Goal: Information Seeking & Learning: Learn about a topic

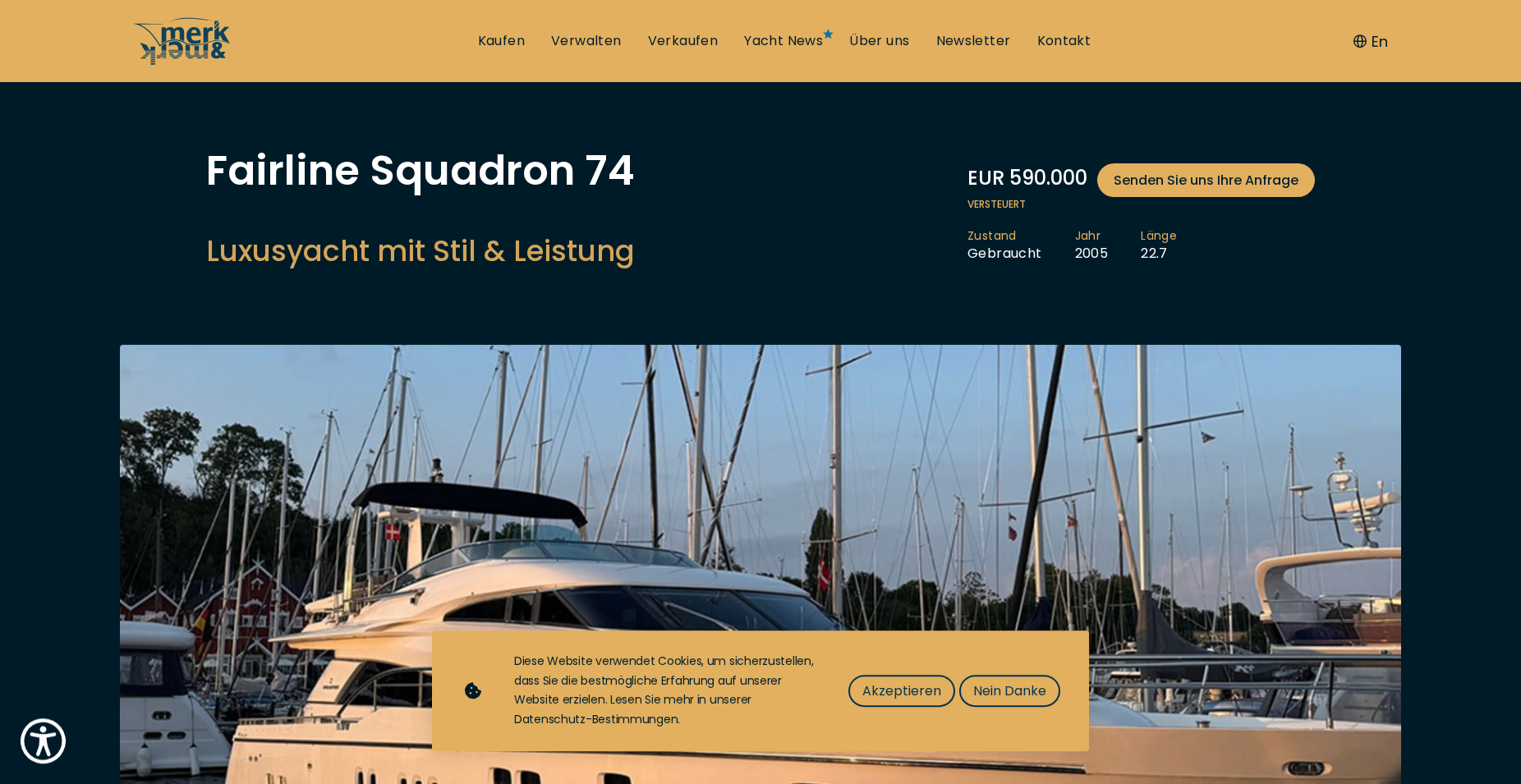
scroll to position [168, 0]
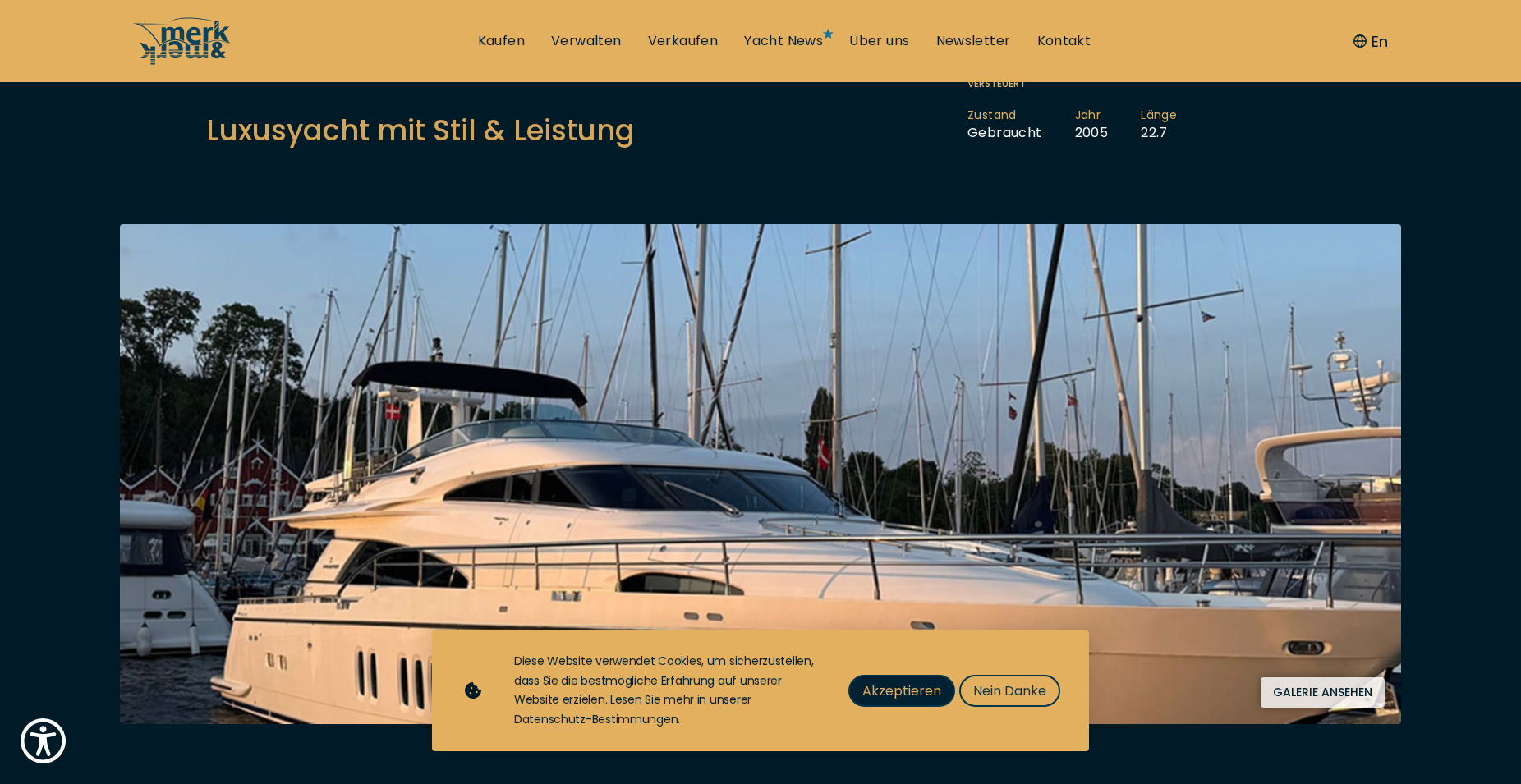
click at [899, 692] on span "Akzeptieren" at bounding box center [902, 691] width 79 height 21
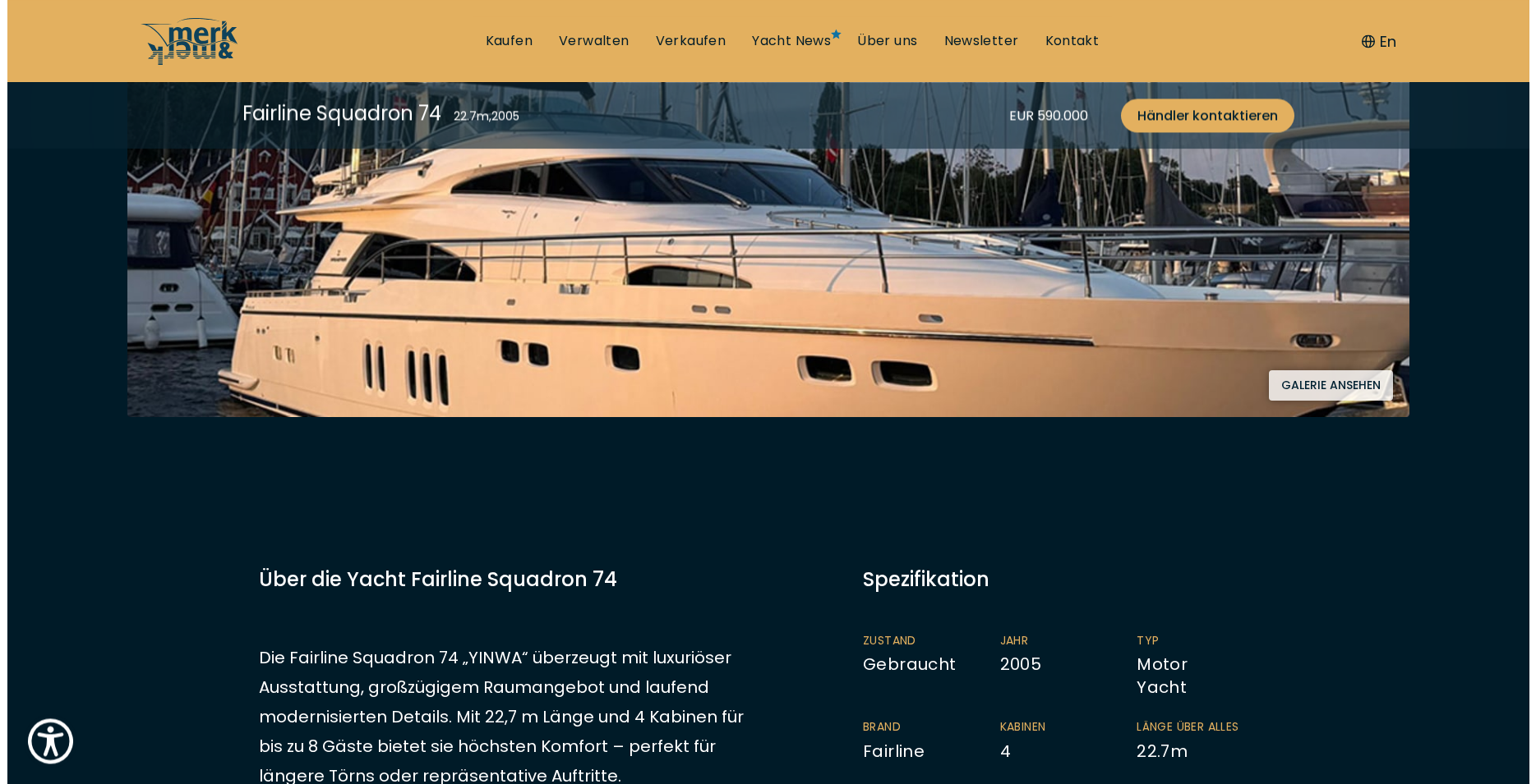
scroll to position [503, 0]
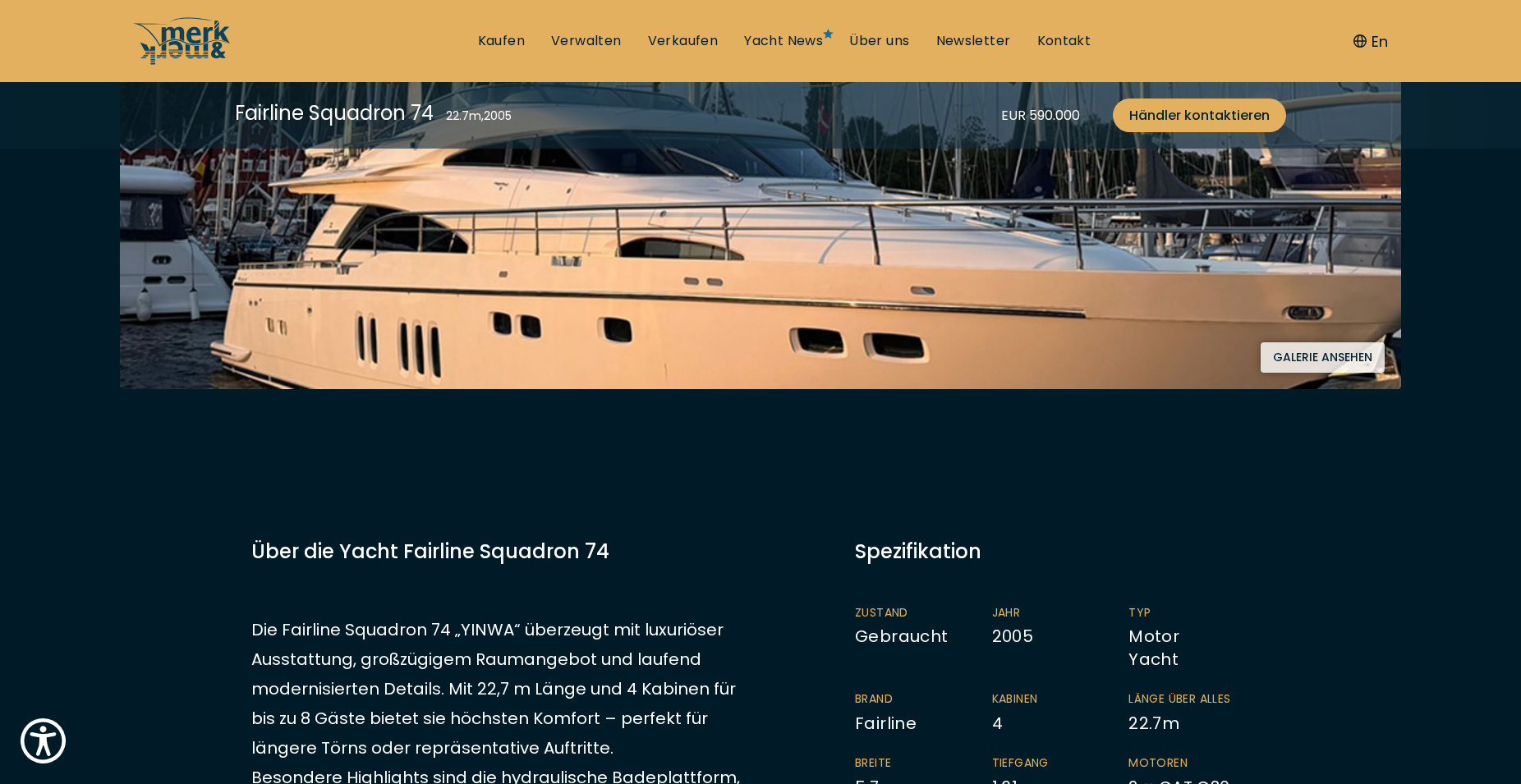
click at [1320, 360] on button "Galerie ansehen" at bounding box center [1323, 358] width 124 height 30
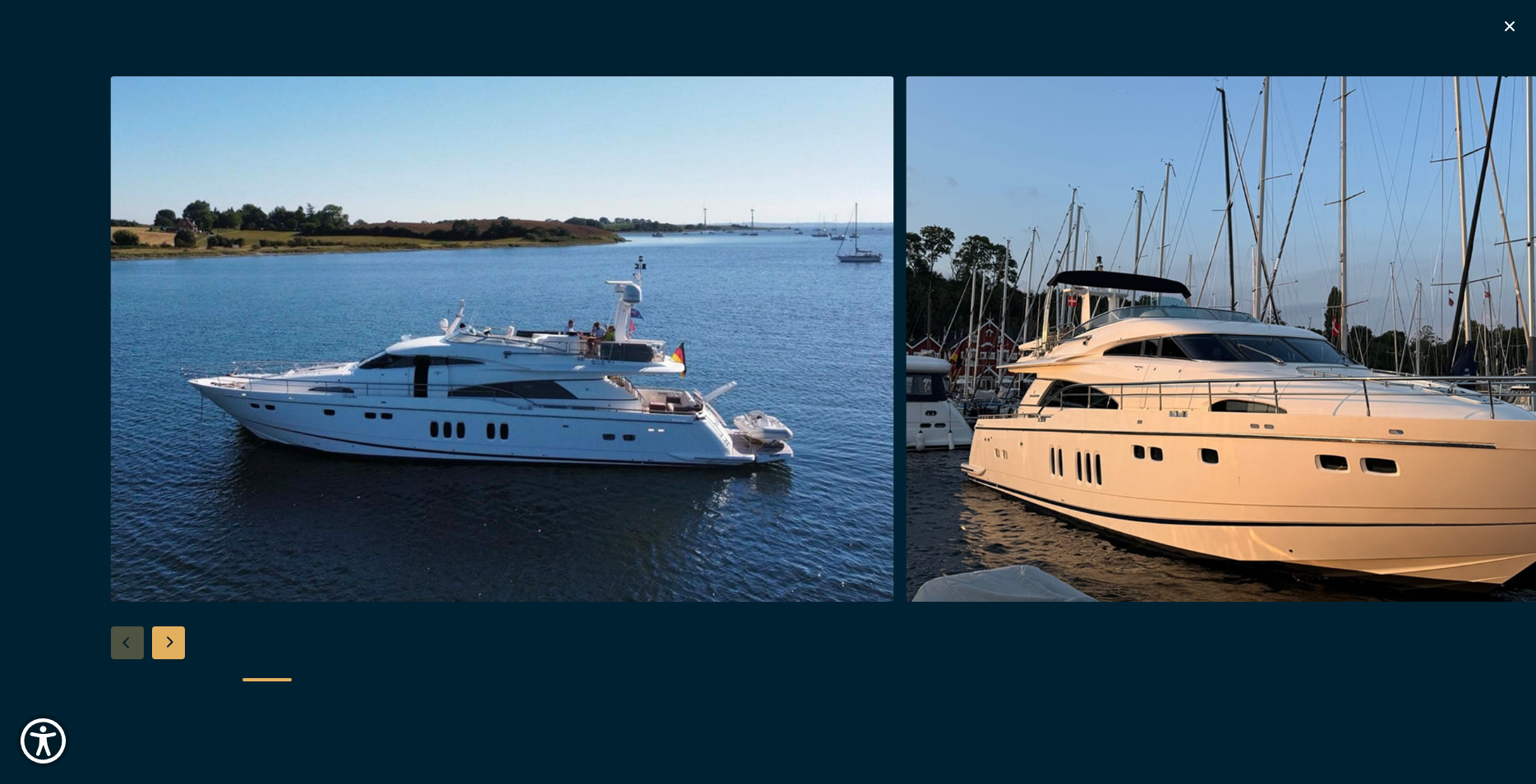
click at [165, 644] on div "Next slide" at bounding box center [168, 643] width 33 height 33
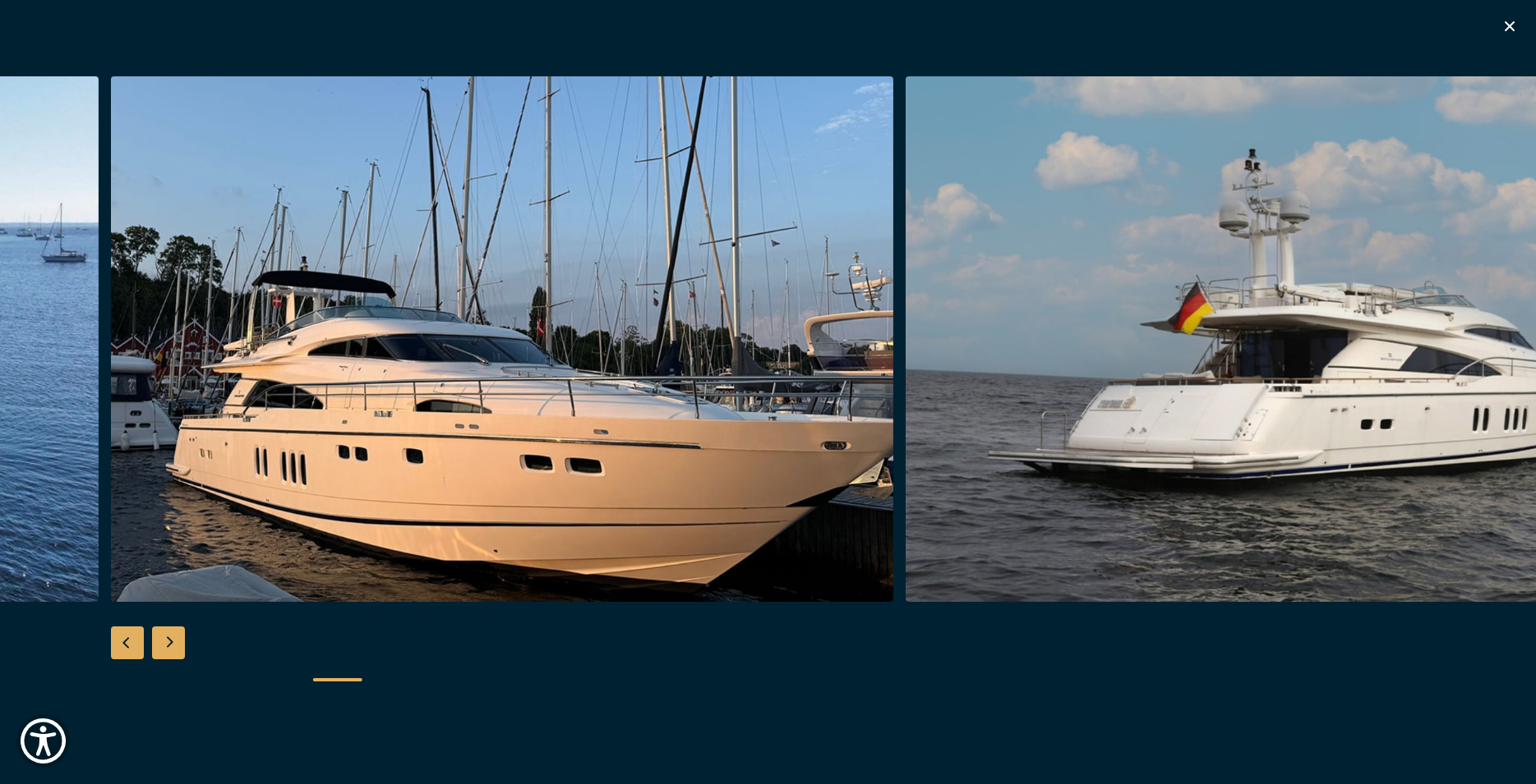
click at [174, 642] on div "Next slide" at bounding box center [168, 643] width 33 height 33
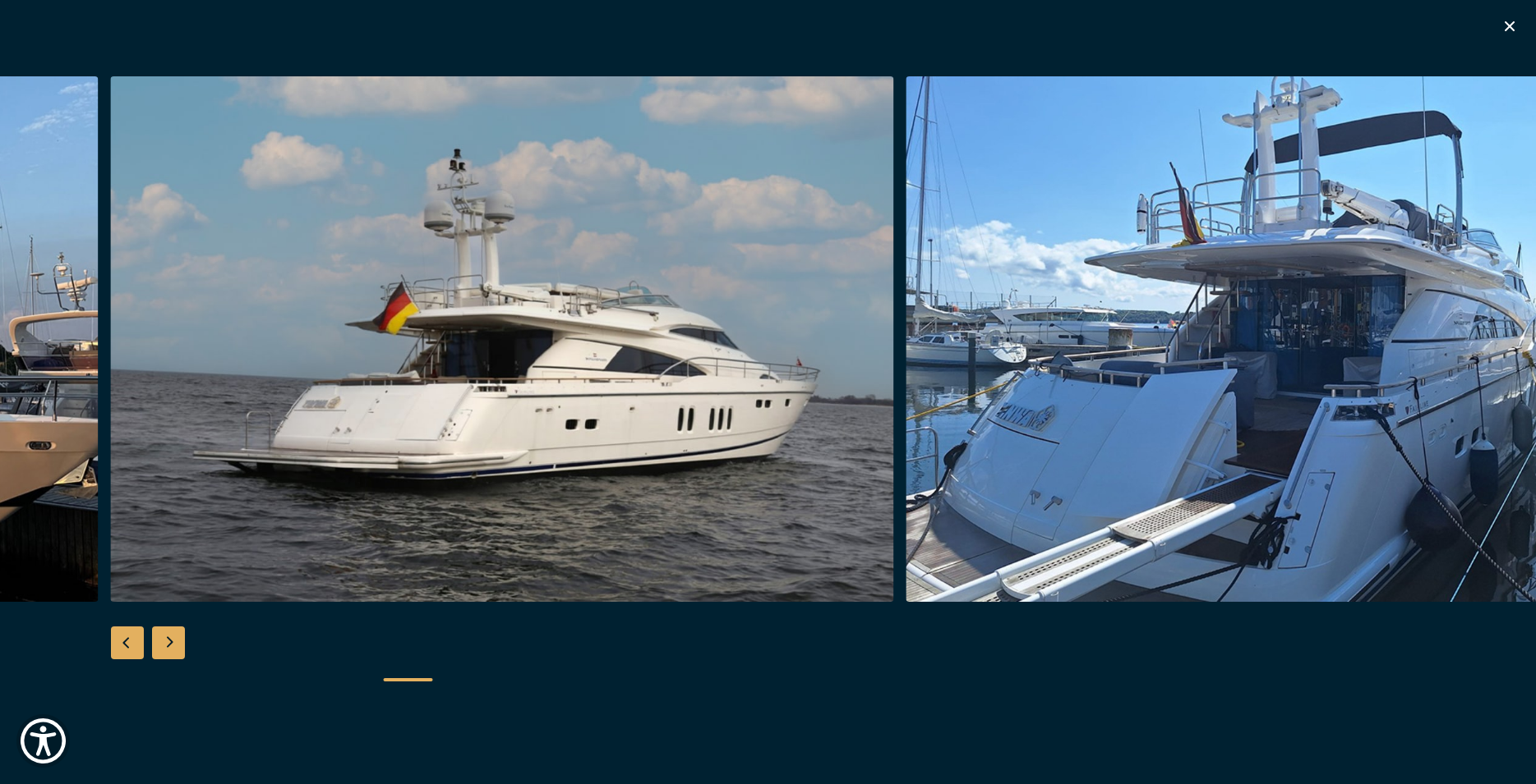
click at [167, 648] on div "Next slide" at bounding box center [168, 643] width 33 height 33
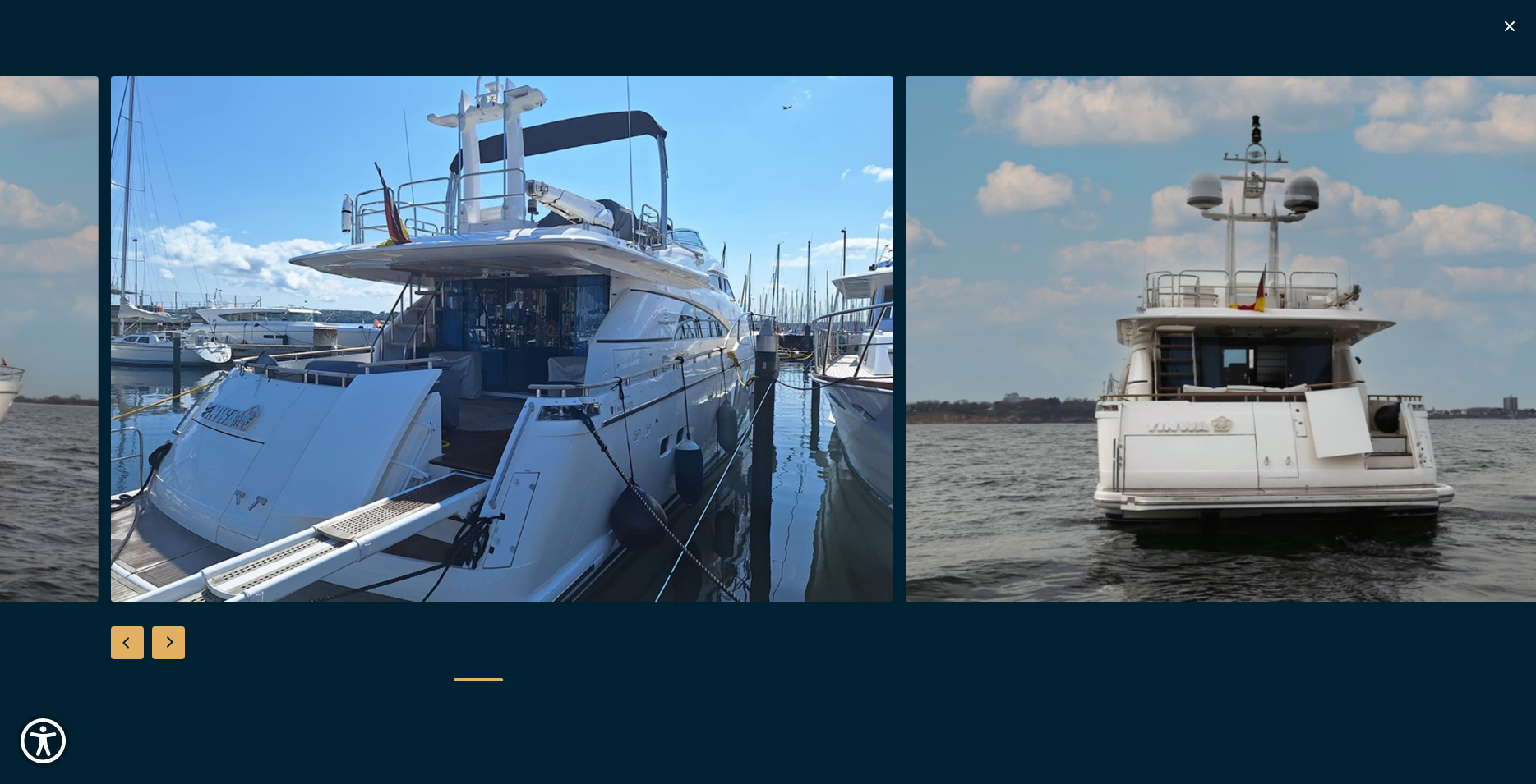
click at [171, 637] on div "Next slide" at bounding box center [168, 643] width 33 height 33
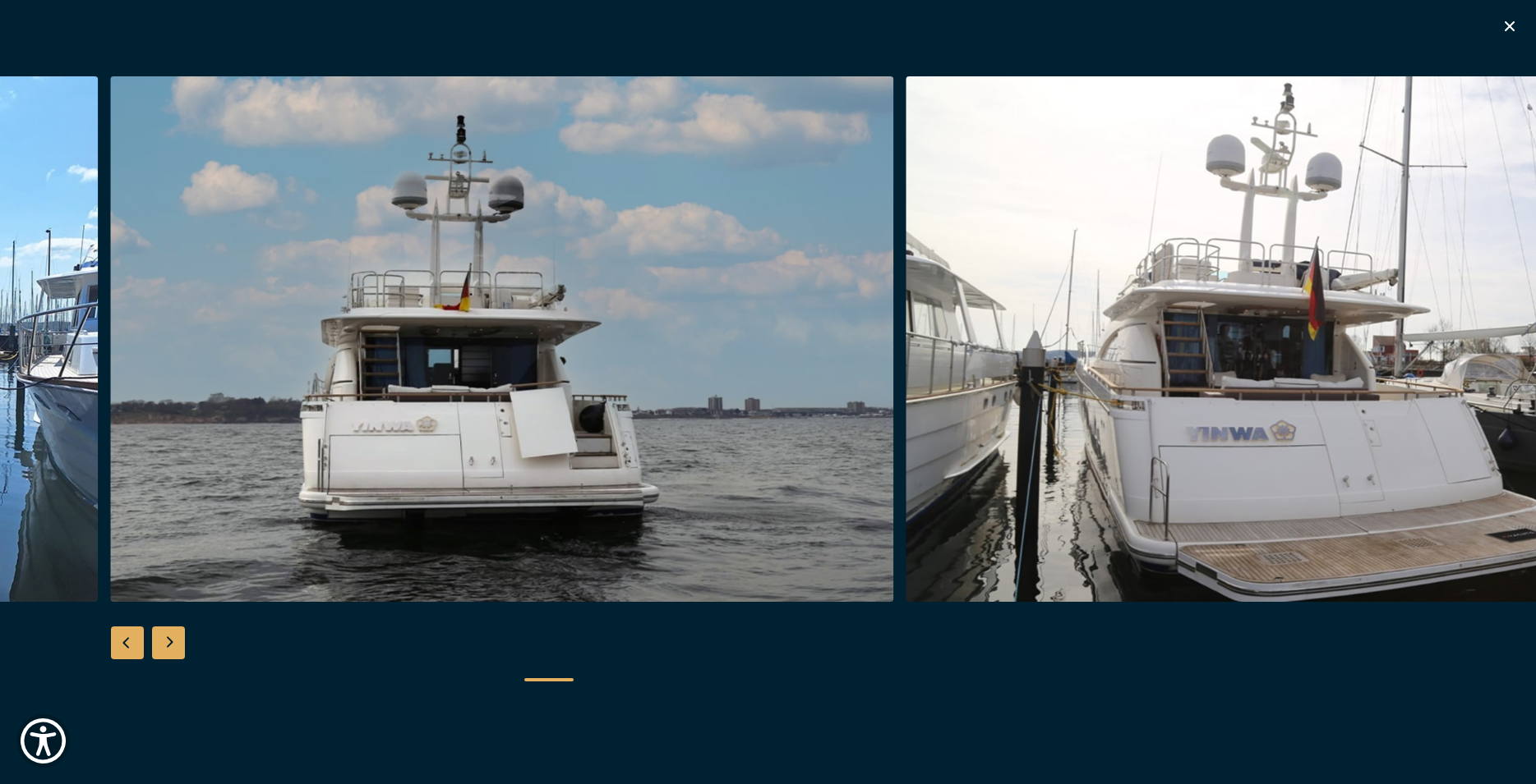
click at [171, 635] on div "Next slide" at bounding box center [168, 643] width 33 height 33
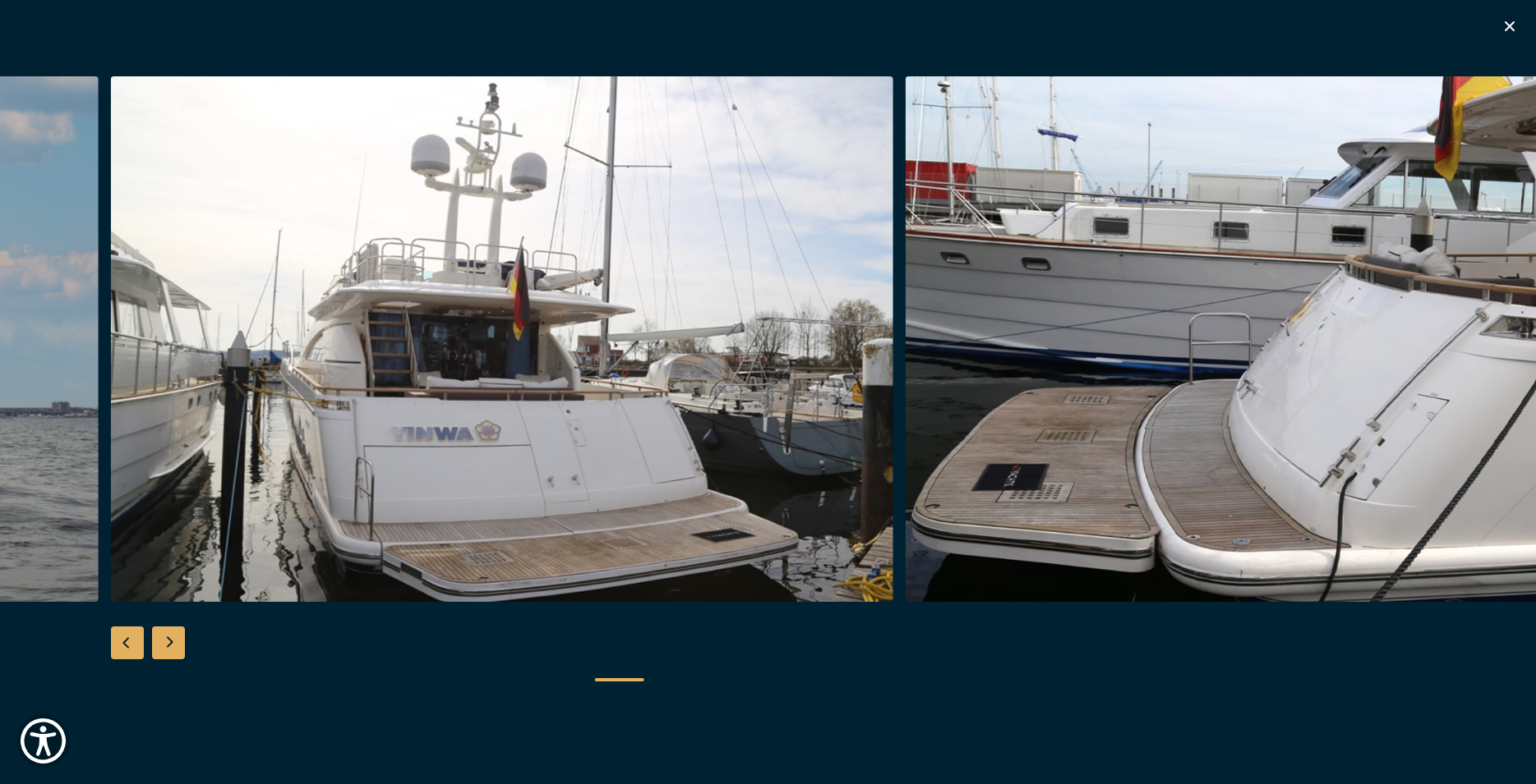
click at [179, 630] on div "Next slide" at bounding box center [168, 643] width 33 height 33
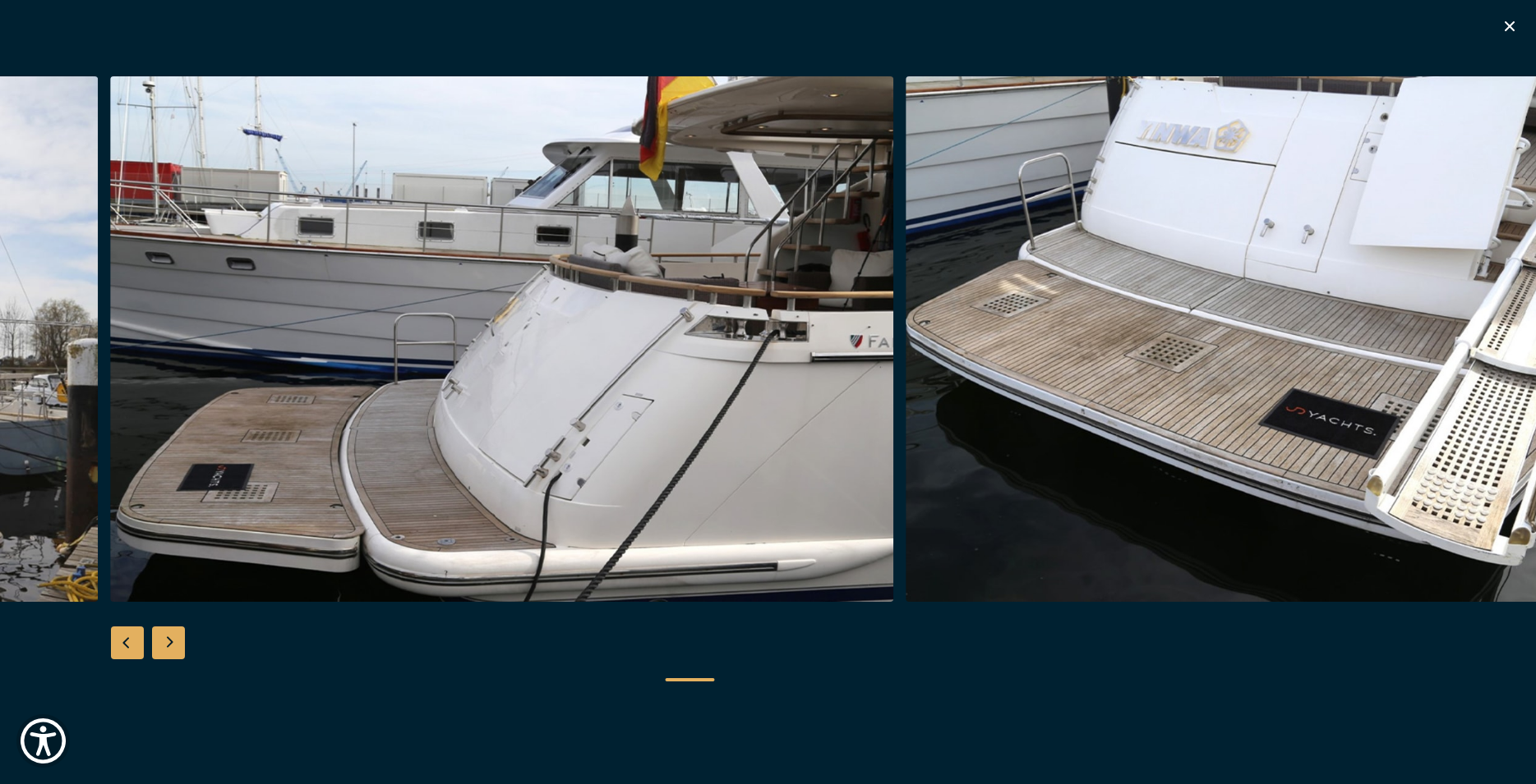
click at [184, 626] on div at bounding box center [768, 392] width 1536 height 632
click at [175, 642] on div "Next slide" at bounding box center [168, 643] width 33 height 33
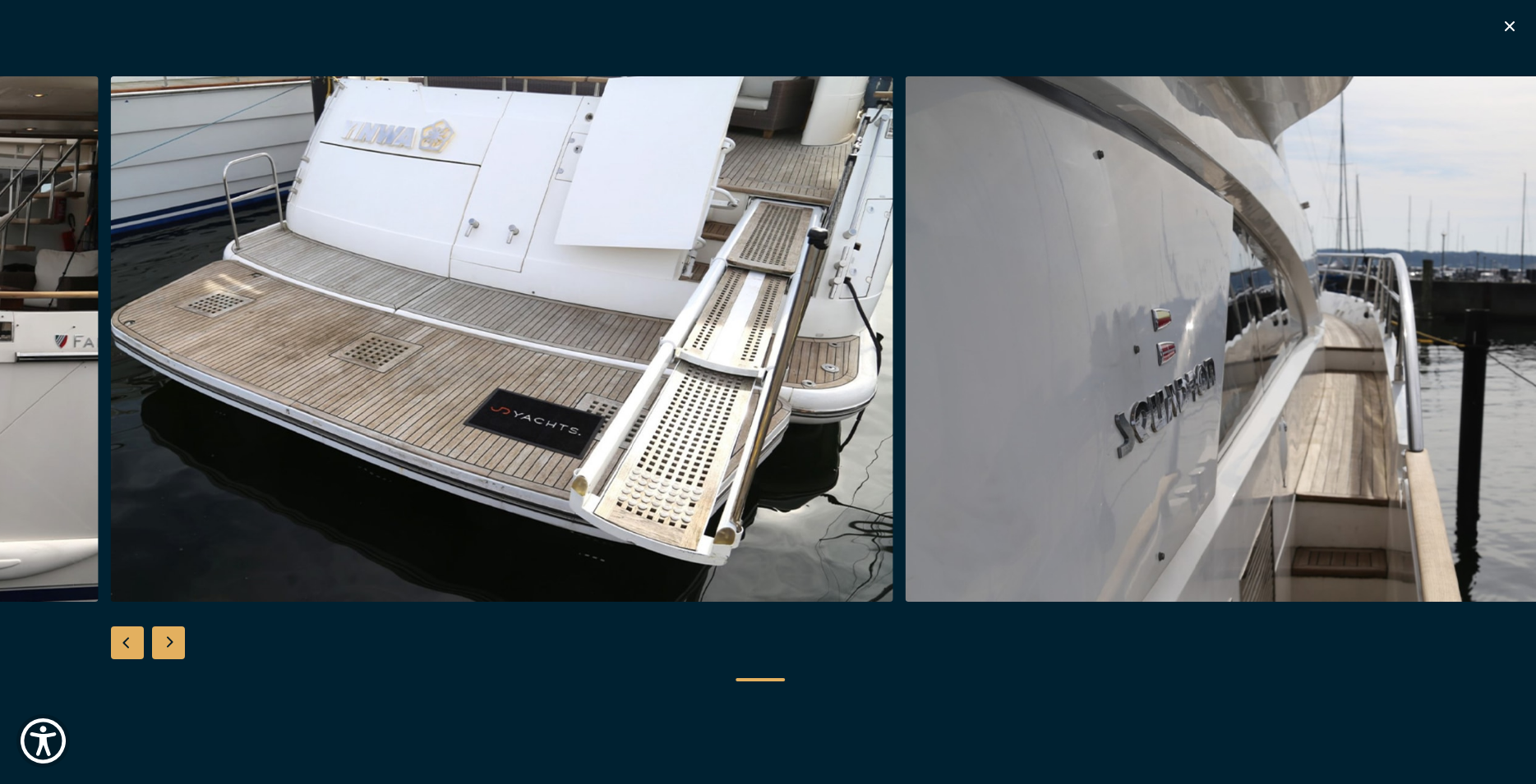
click at [177, 641] on div "Next slide" at bounding box center [168, 643] width 33 height 33
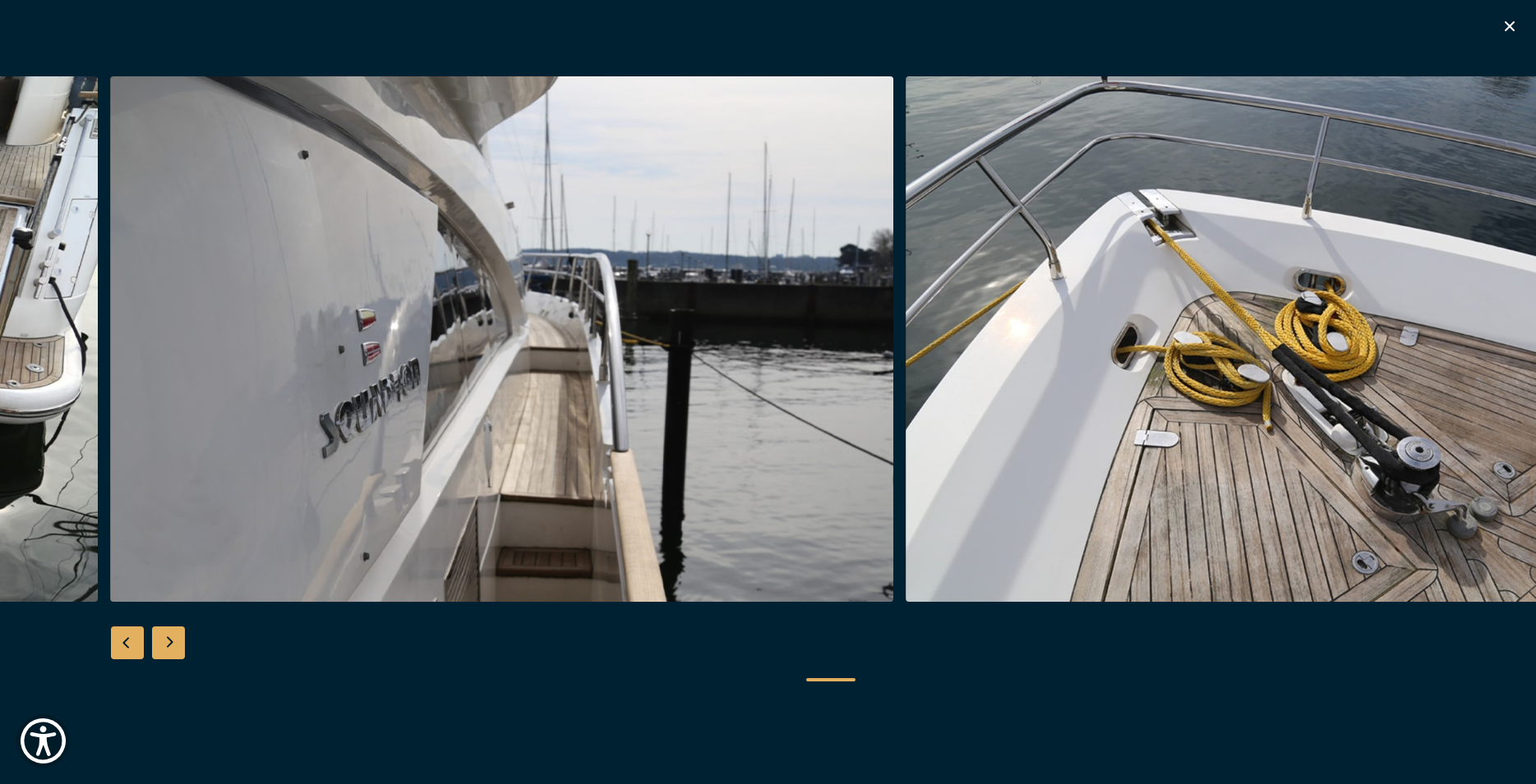
click at [177, 641] on div "Next slide" at bounding box center [168, 643] width 33 height 33
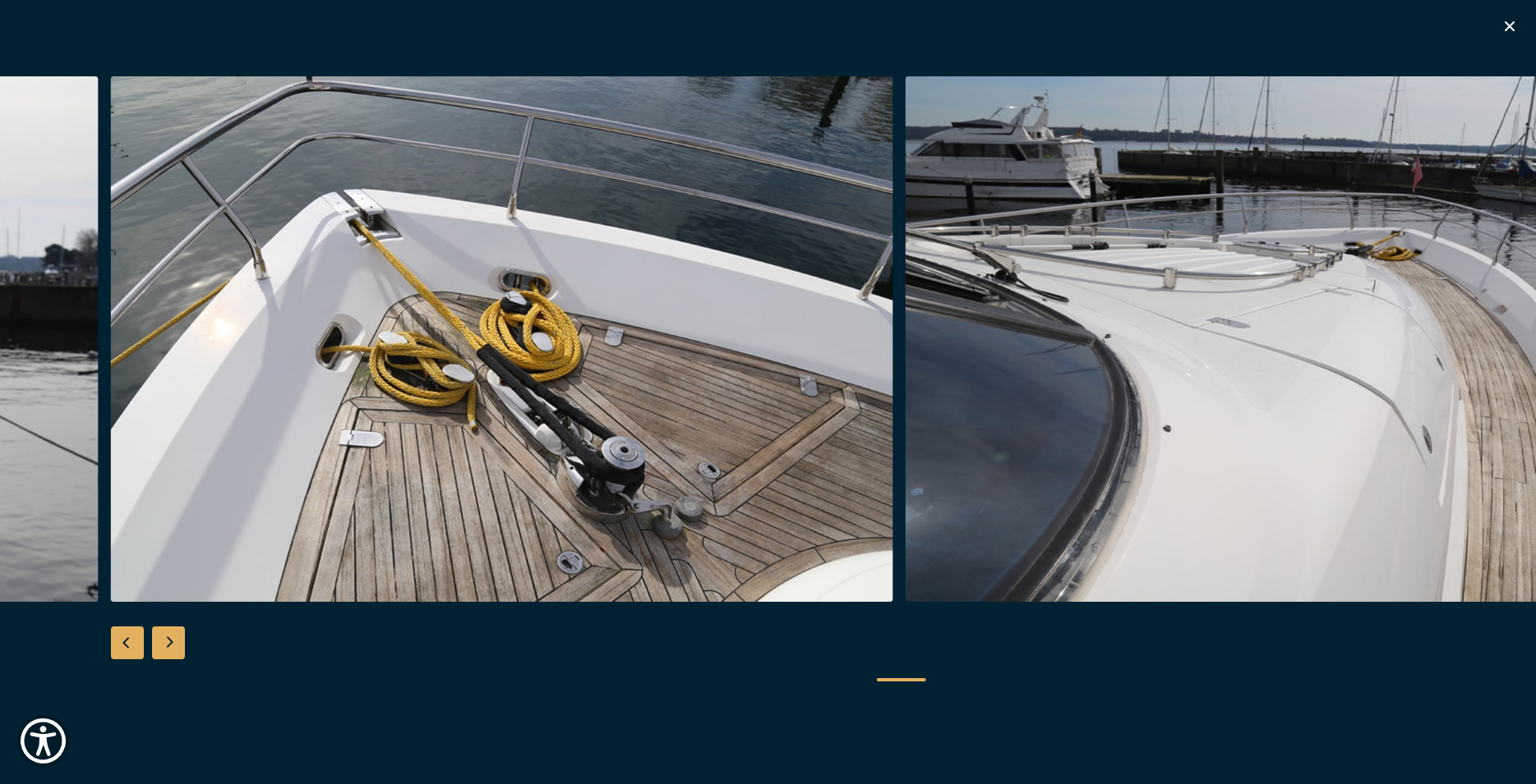
click at [178, 637] on div "Next slide" at bounding box center [168, 643] width 33 height 33
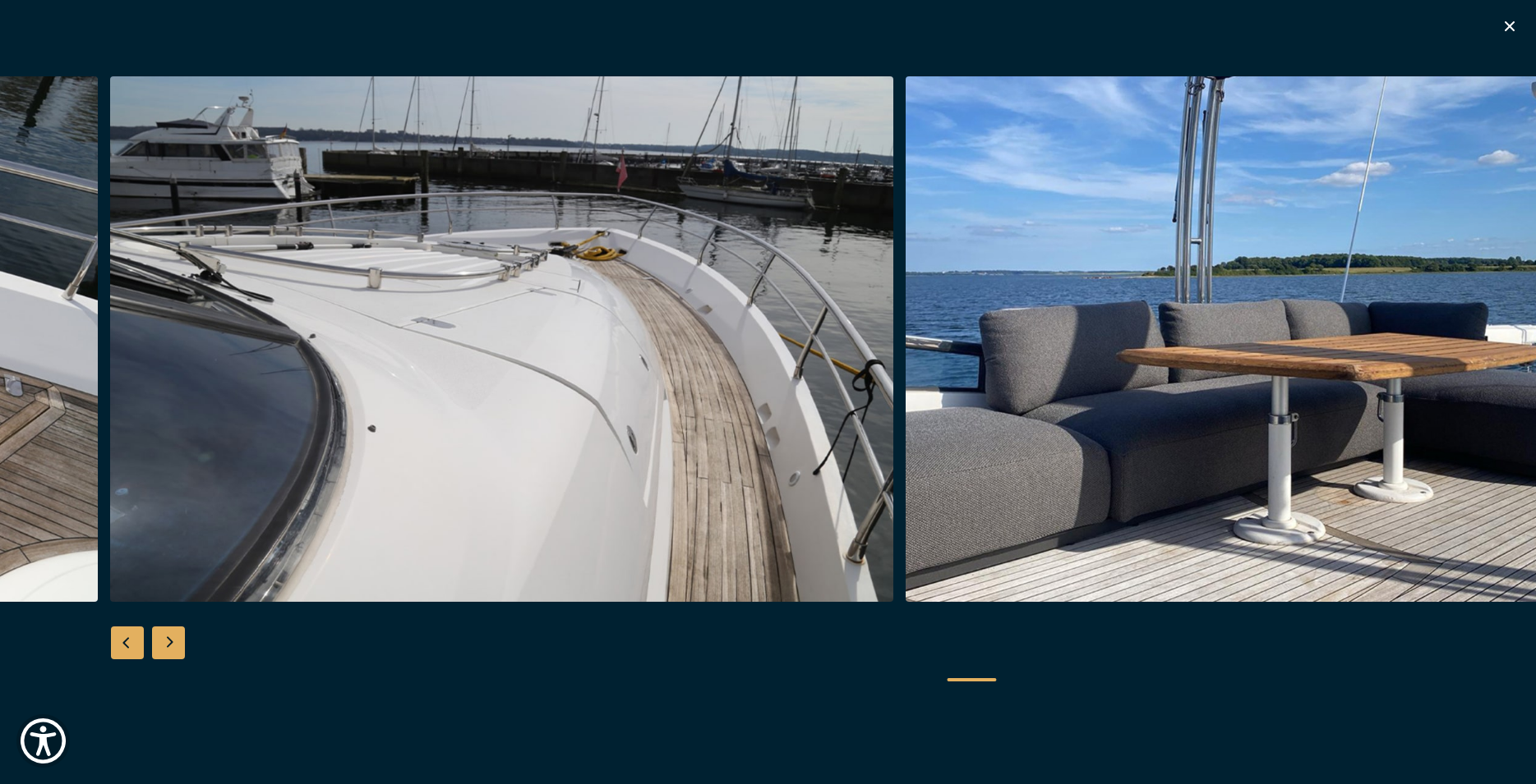
click at [178, 637] on div "Next slide" at bounding box center [168, 643] width 33 height 33
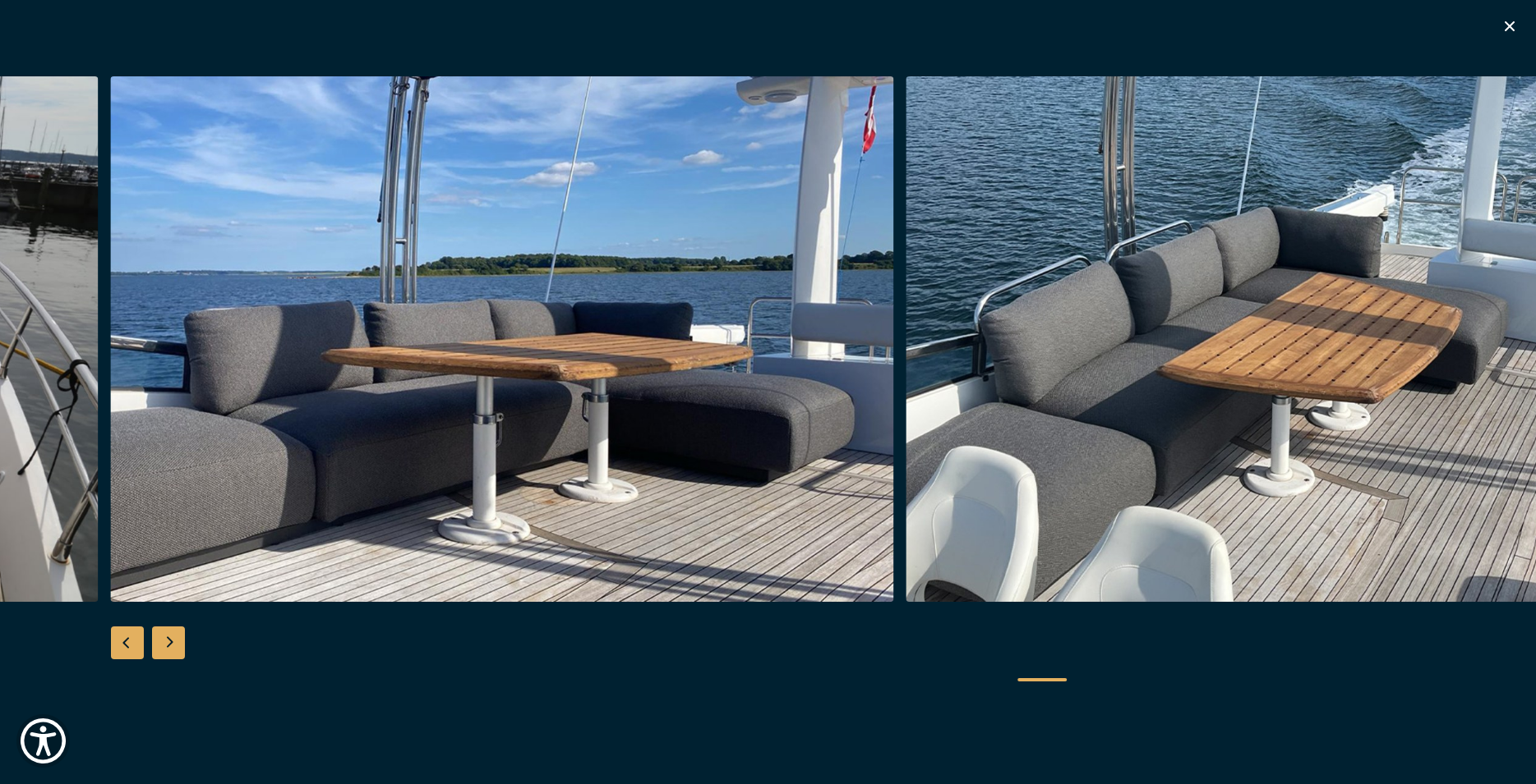
click at [178, 637] on div "Next slide" at bounding box center [168, 643] width 33 height 33
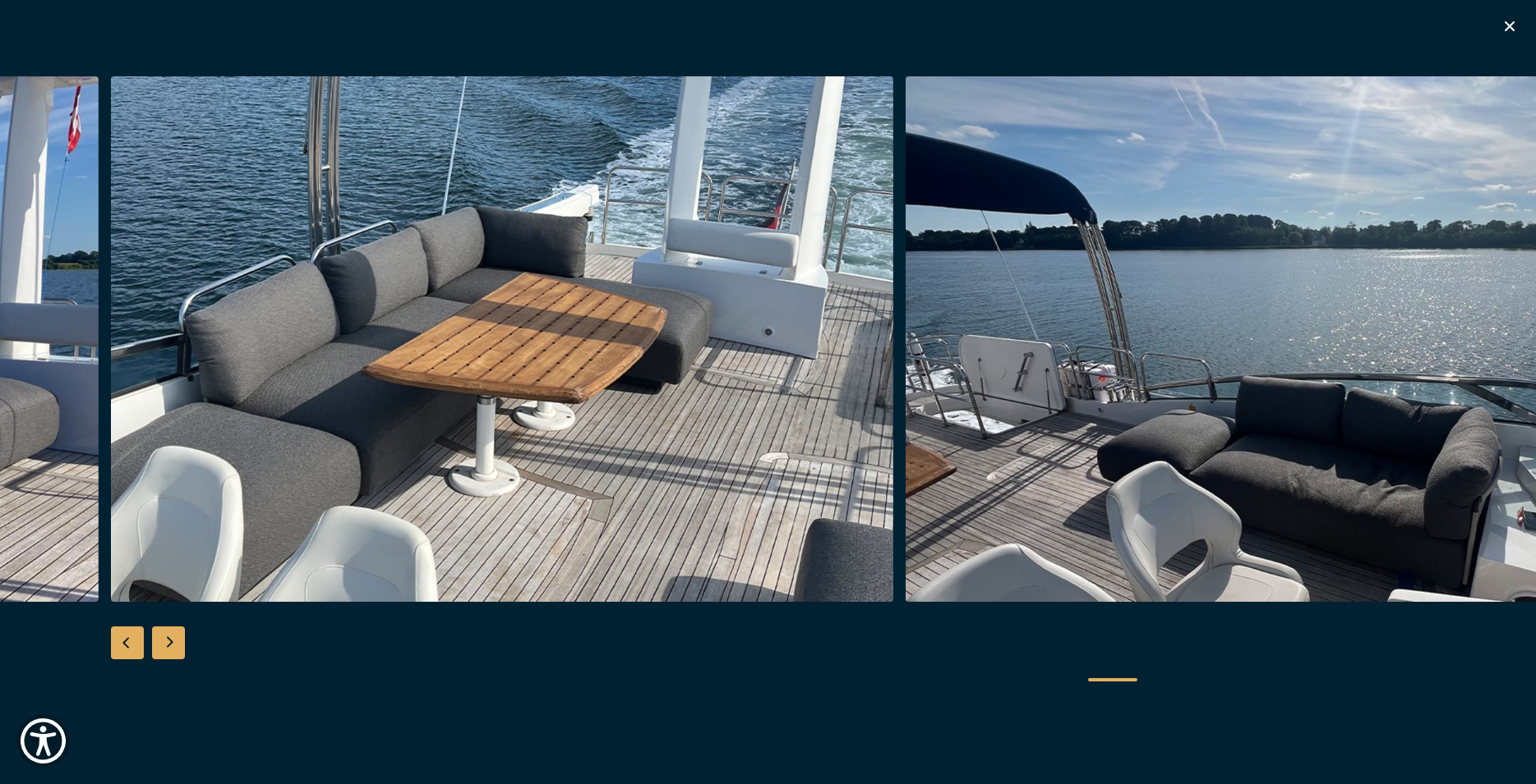
click at [178, 637] on div "Next slide" at bounding box center [168, 643] width 33 height 33
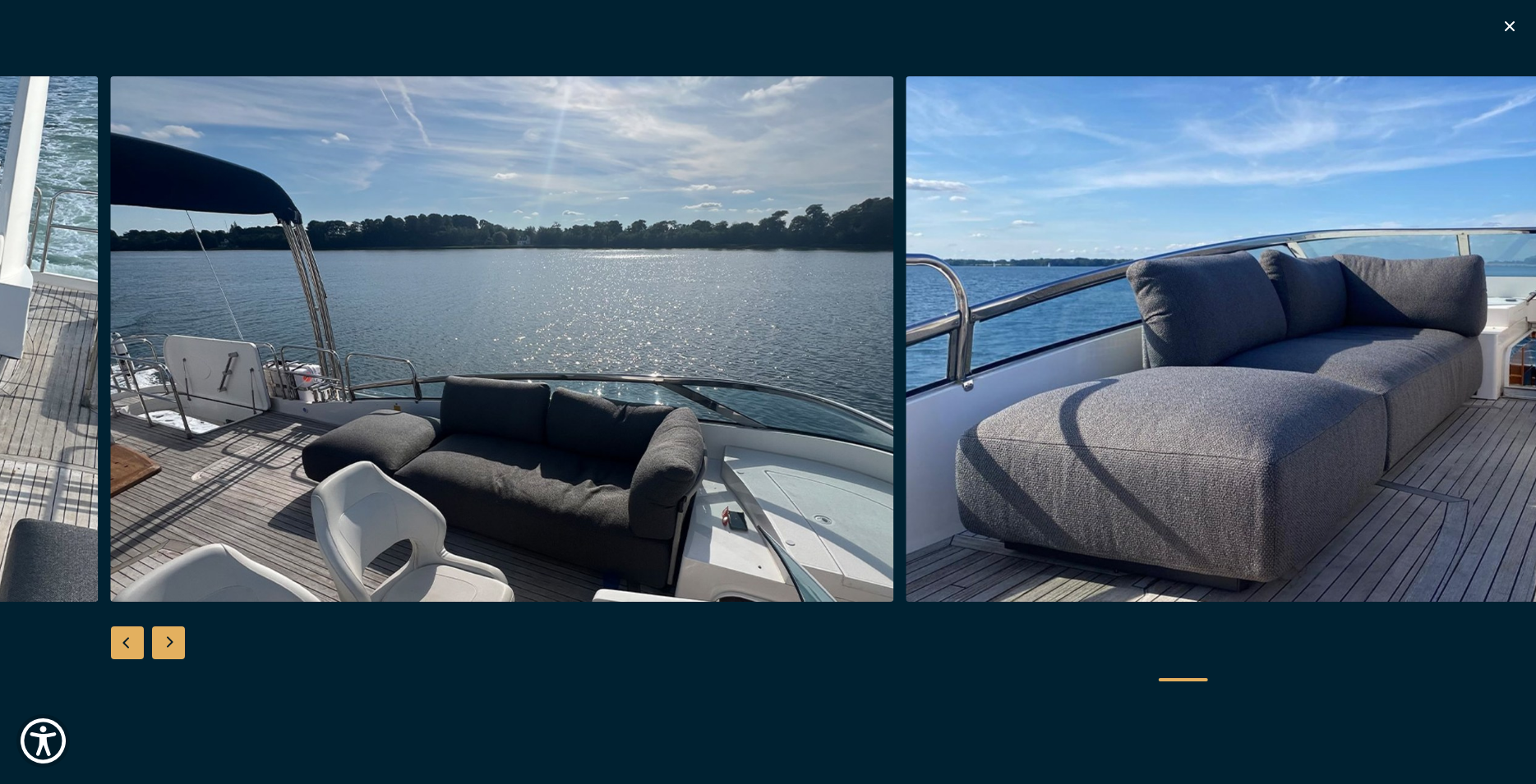
click at [179, 635] on div "Next slide" at bounding box center [168, 643] width 33 height 33
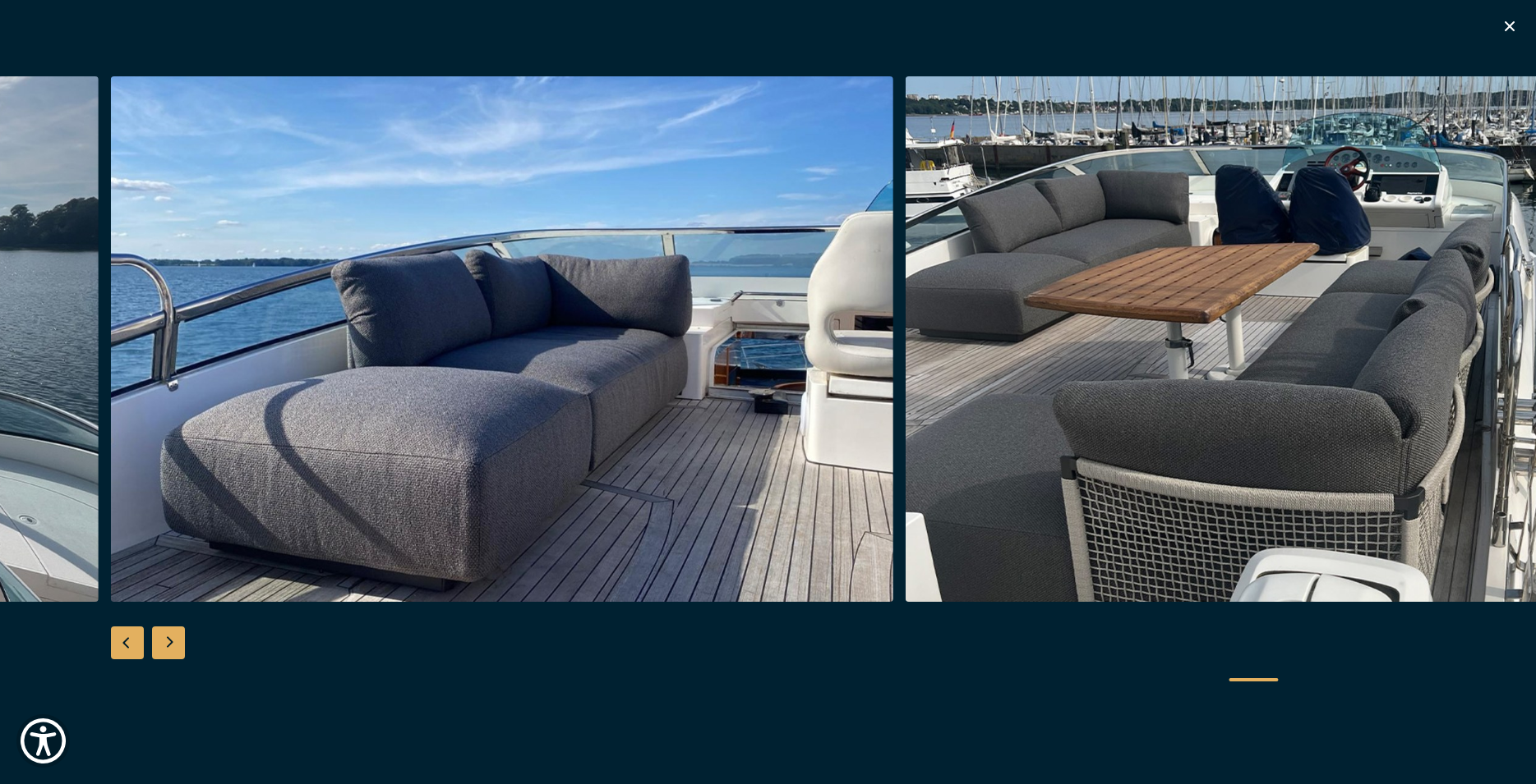
click at [184, 632] on div "Next slide" at bounding box center [168, 643] width 33 height 33
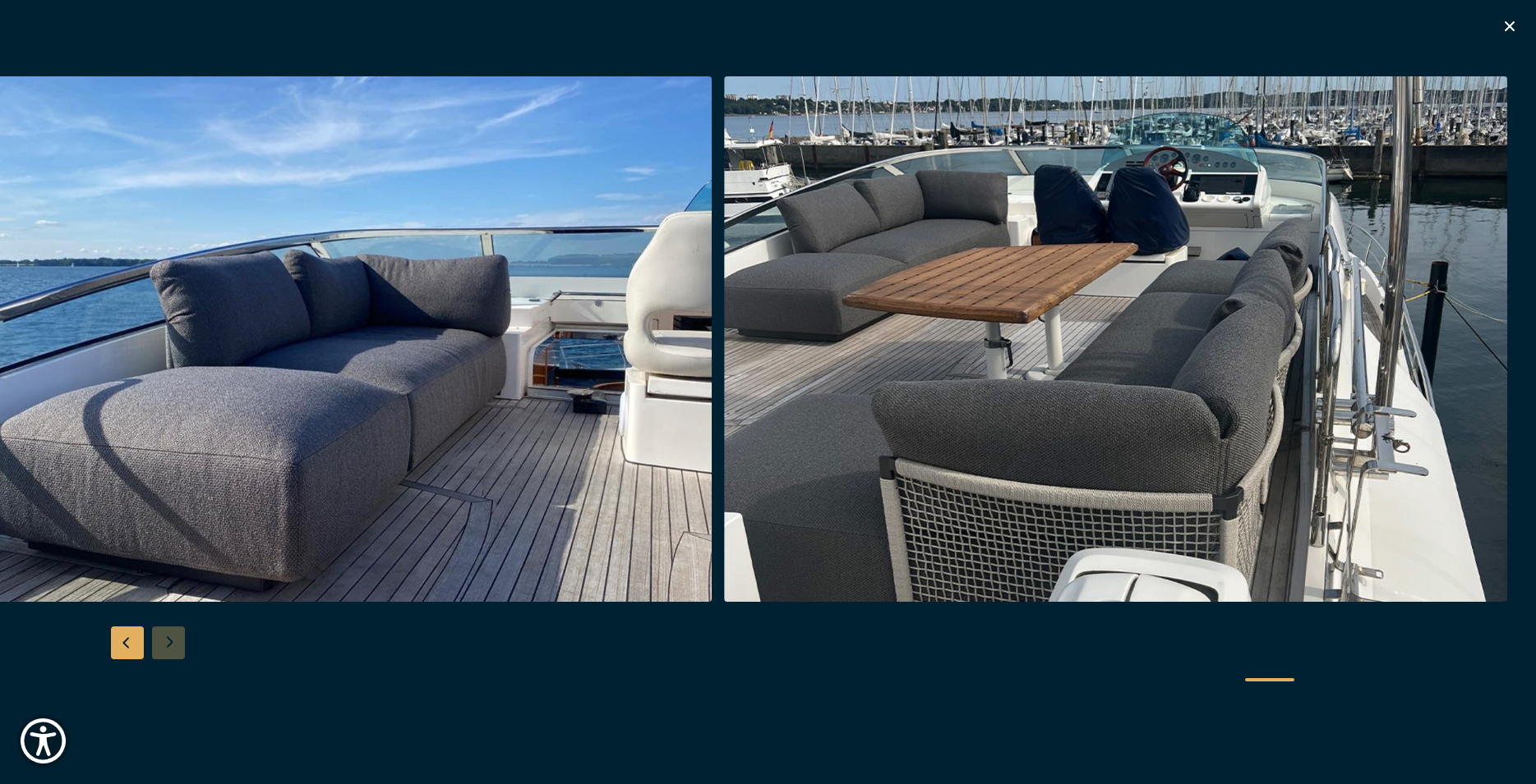
click at [167, 641] on div at bounding box center [768, 392] width 1536 height 632
click at [115, 634] on div "Previous slide" at bounding box center [127, 643] width 33 height 33
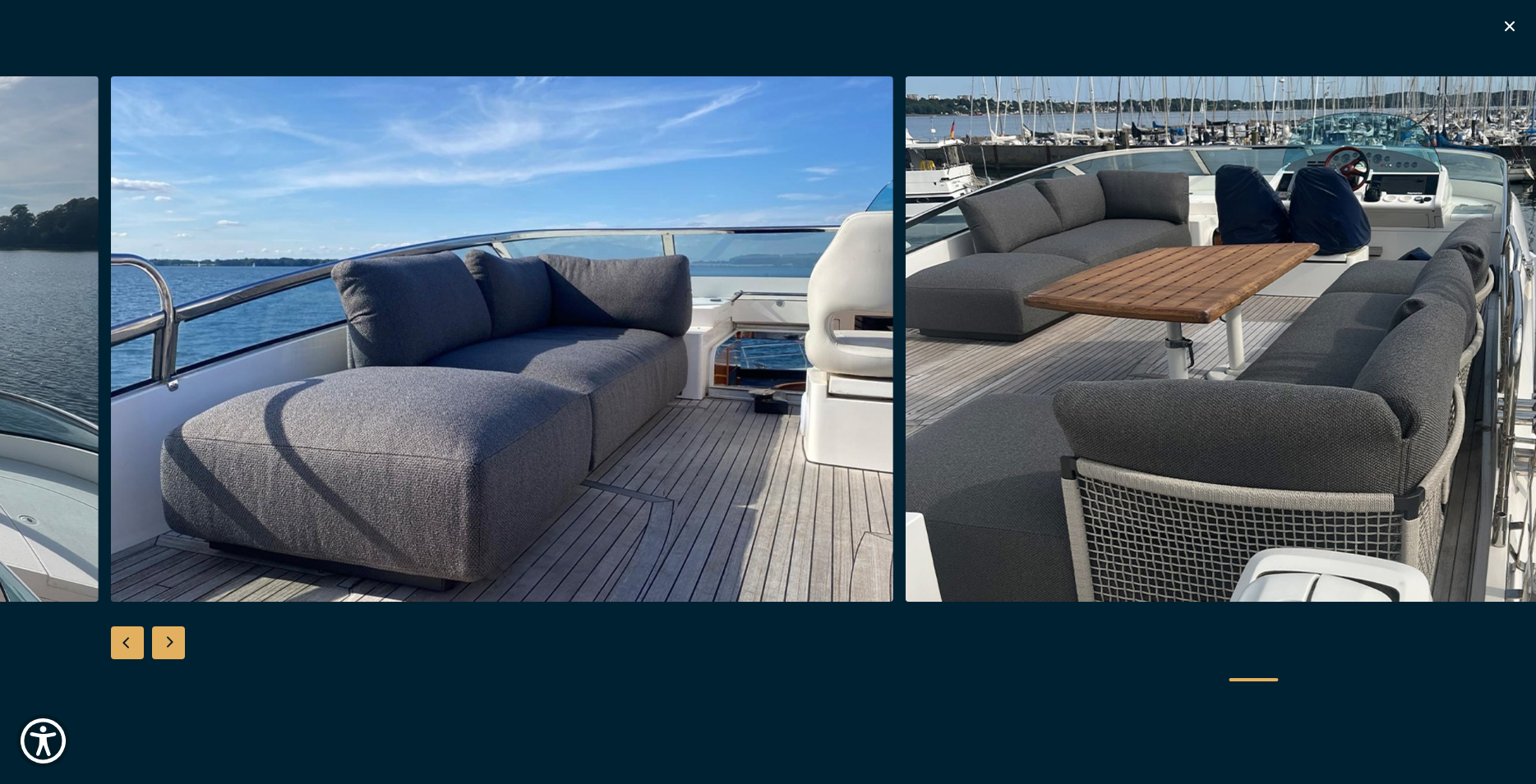
click at [131, 648] on div "Previous slide" at bounding box center [127, 643] width 33 height 33
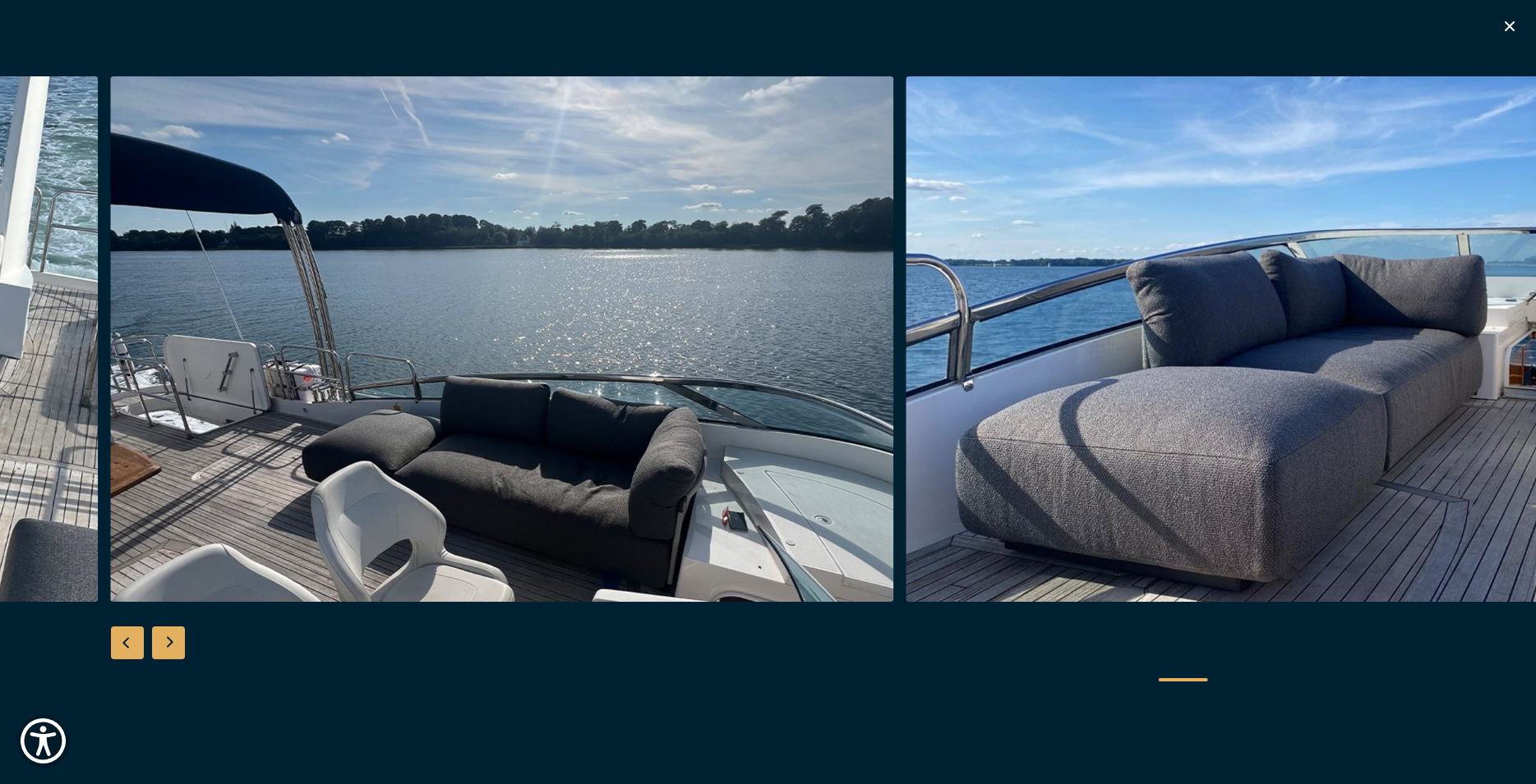
click at [132, 648] on div "Previous slide" at bounding box center [127, 643] width 33 height 33
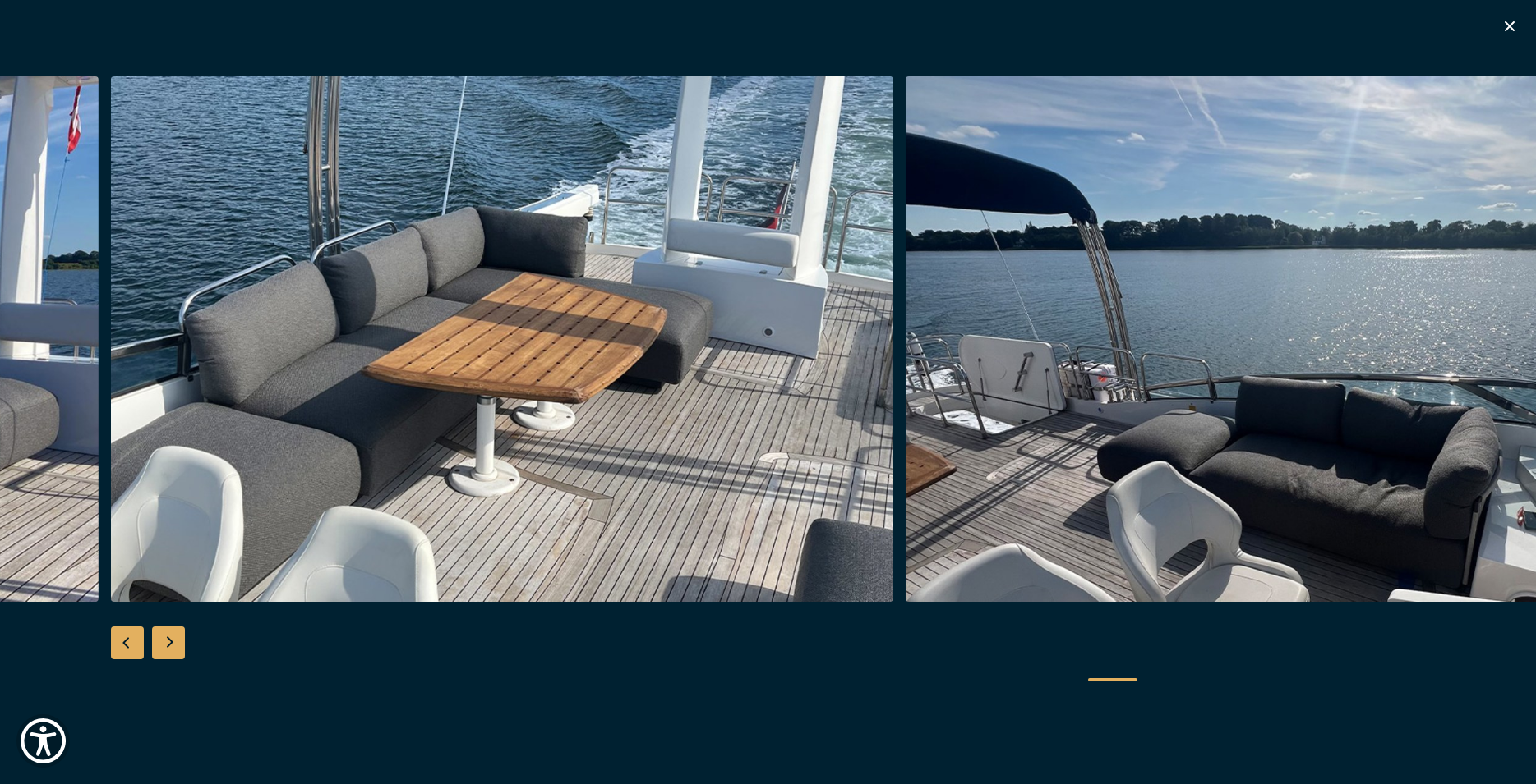
click at [132, 648] on div "Previous slide" at bounding box center [127, 643] width 33 height 33
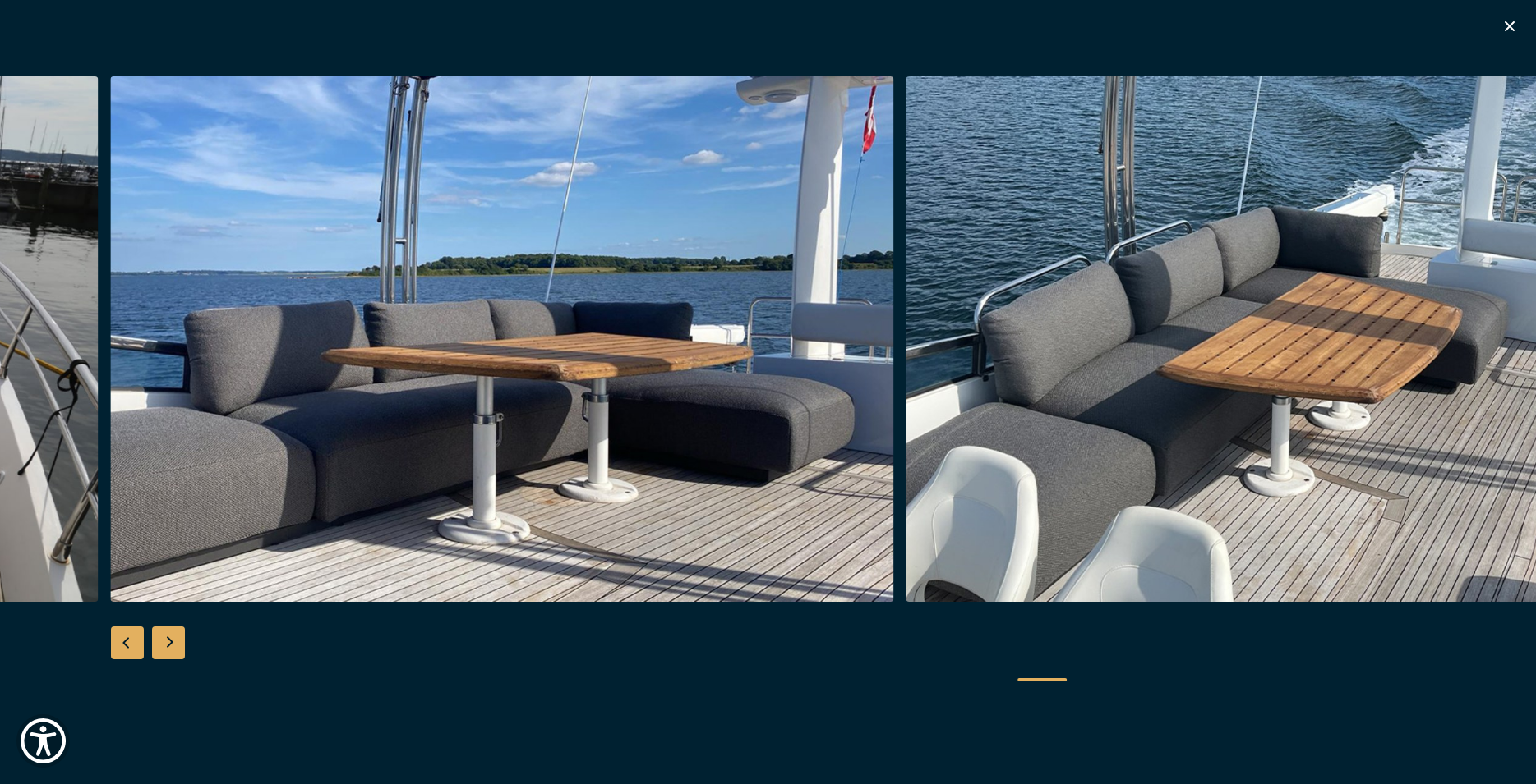
click at [134, 647] on div "Previous slide" at bounding box center [127, 643] width 33 height 33
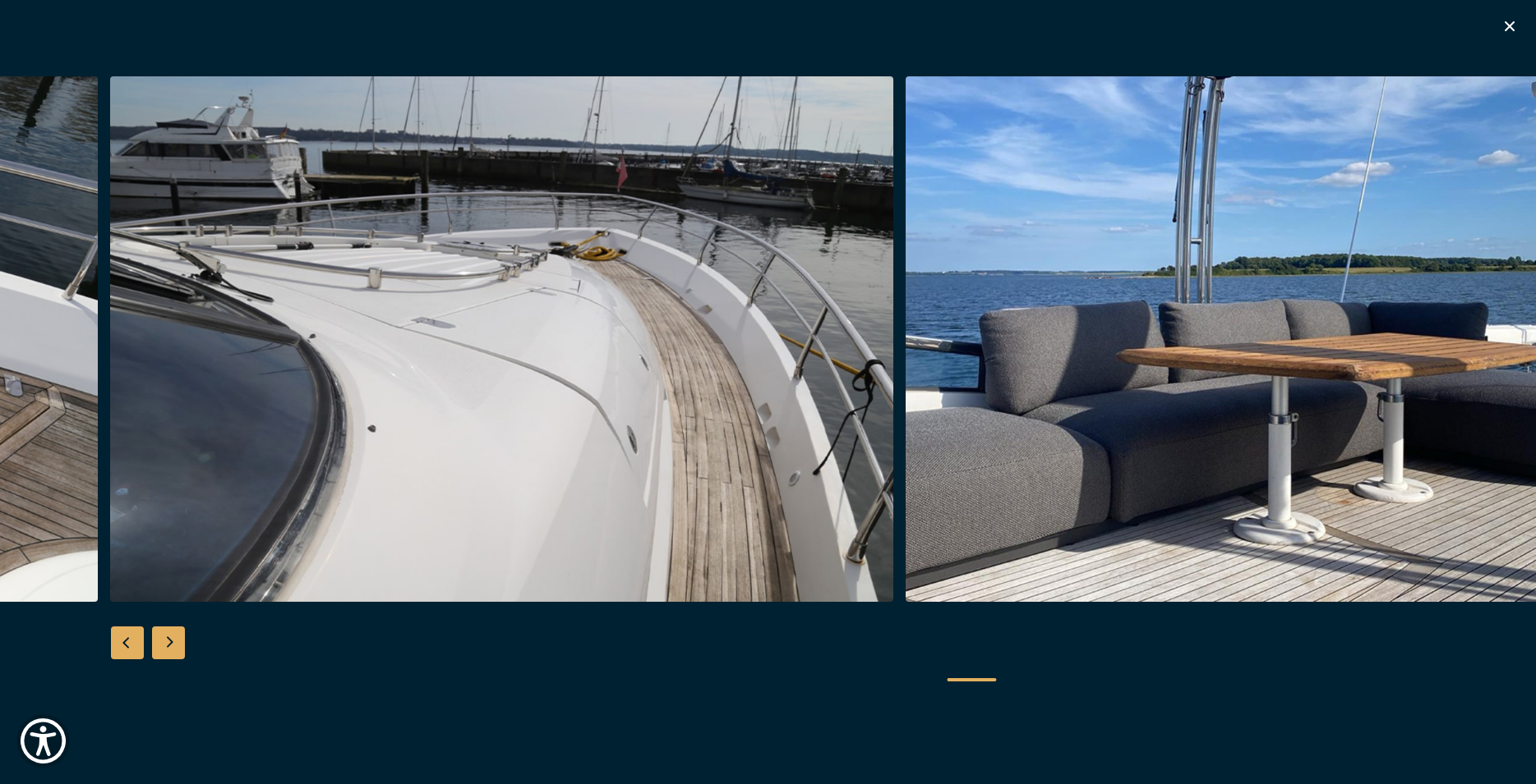
click at [134, 647] on div "Previous slide" at bounding box center [127, 643] width 33 height 33
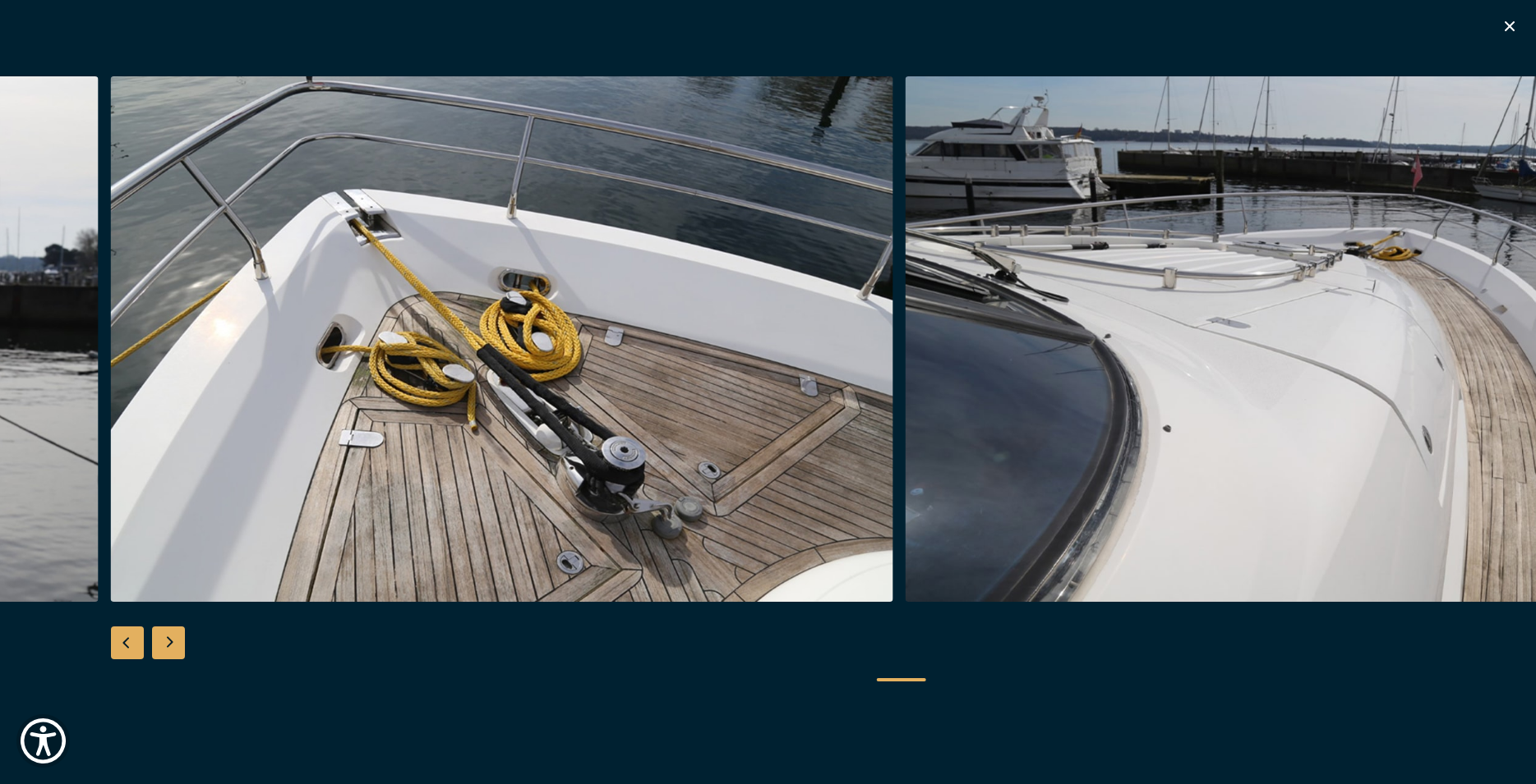
click at [134, 647] on div "Previous slide" at bounding box center [127, 643] width 33 height 33
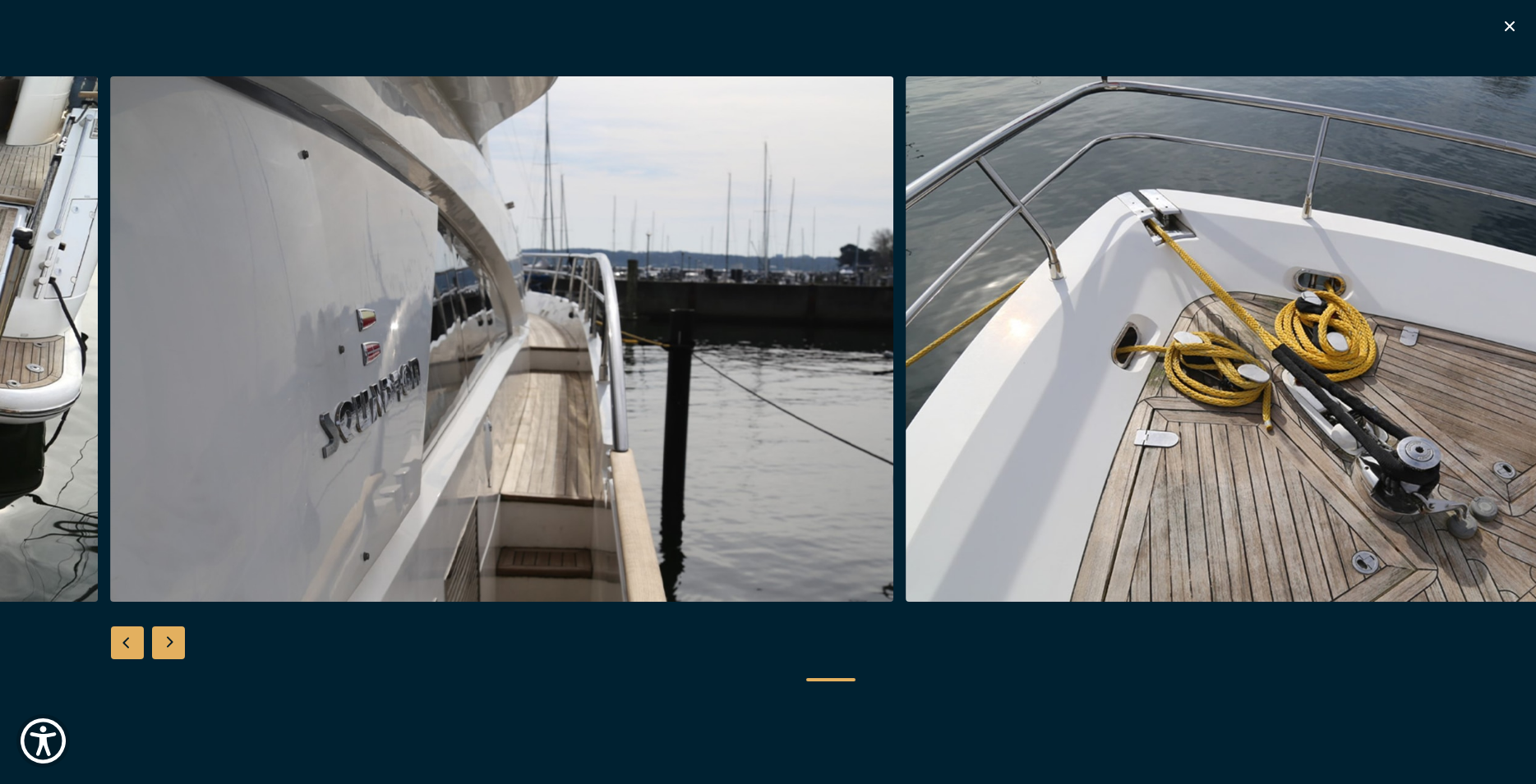
click at [134, 647] on div "Previous slide" at bounding box center [127, 643] width 33 height 33
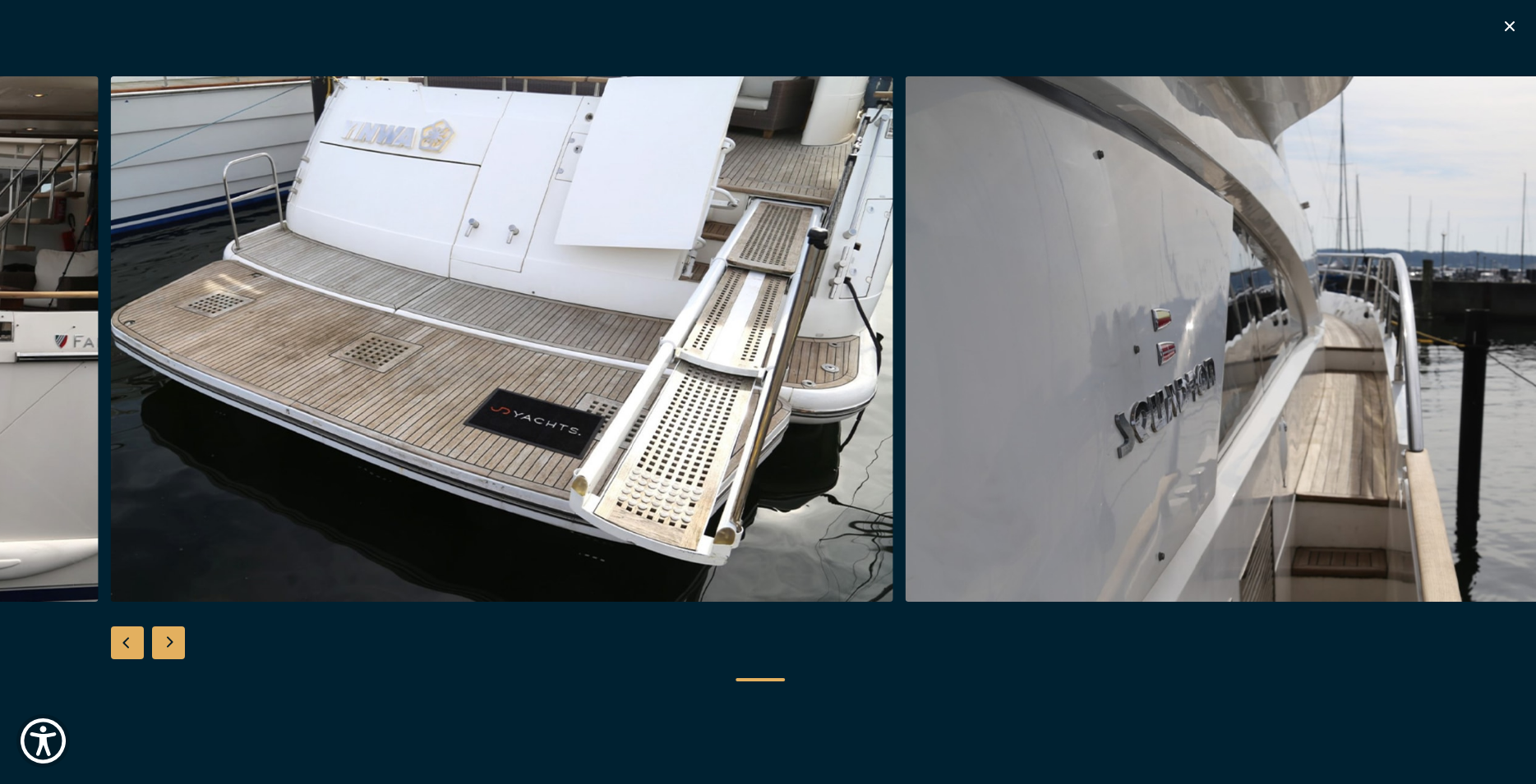
click at [135, 642] on div "Previous slide" at bounding box center [127, 643] width 33 height 33
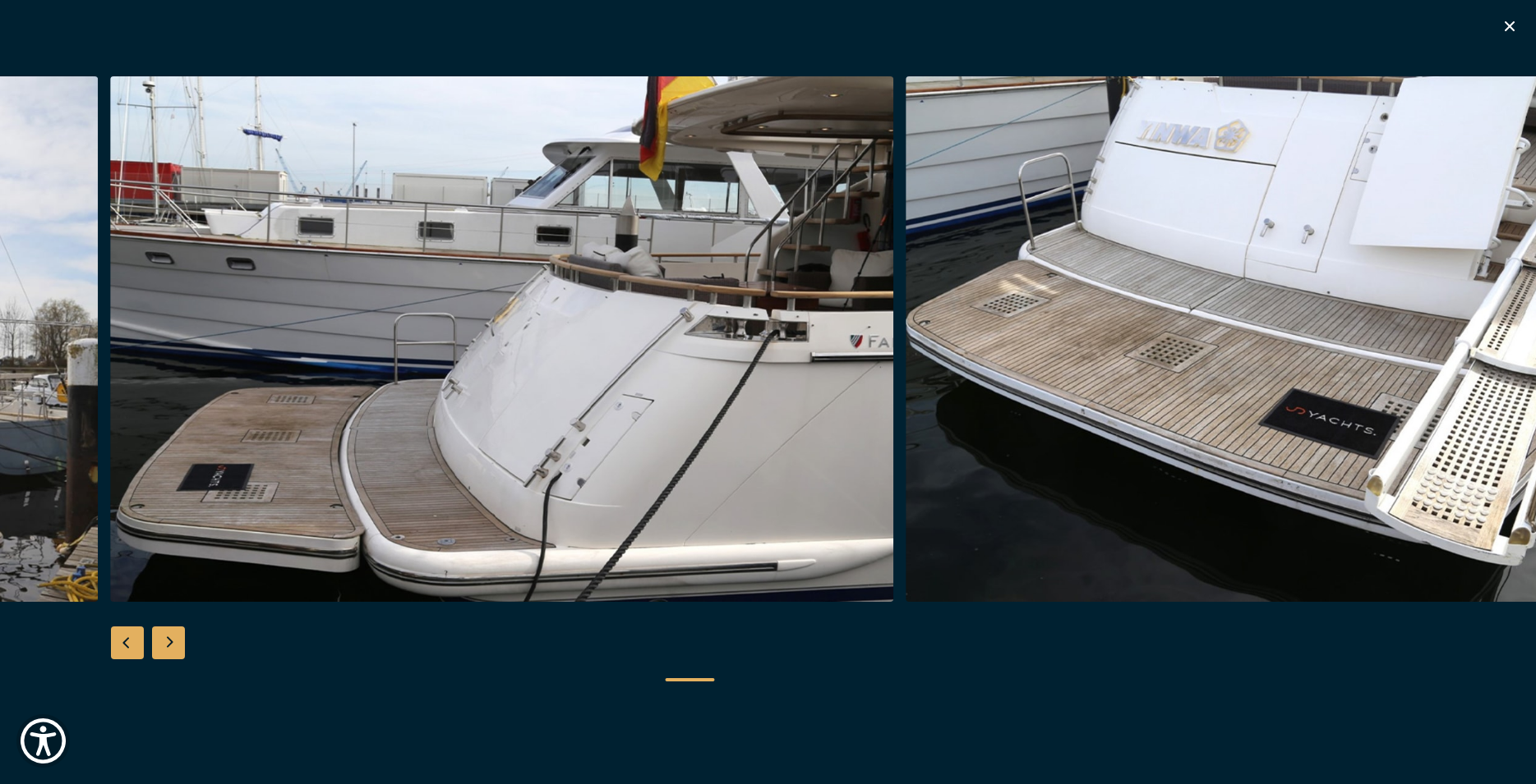
click at [135, 642] on div "Previous slide" at bounding box center [127, 643] width 33 height 33
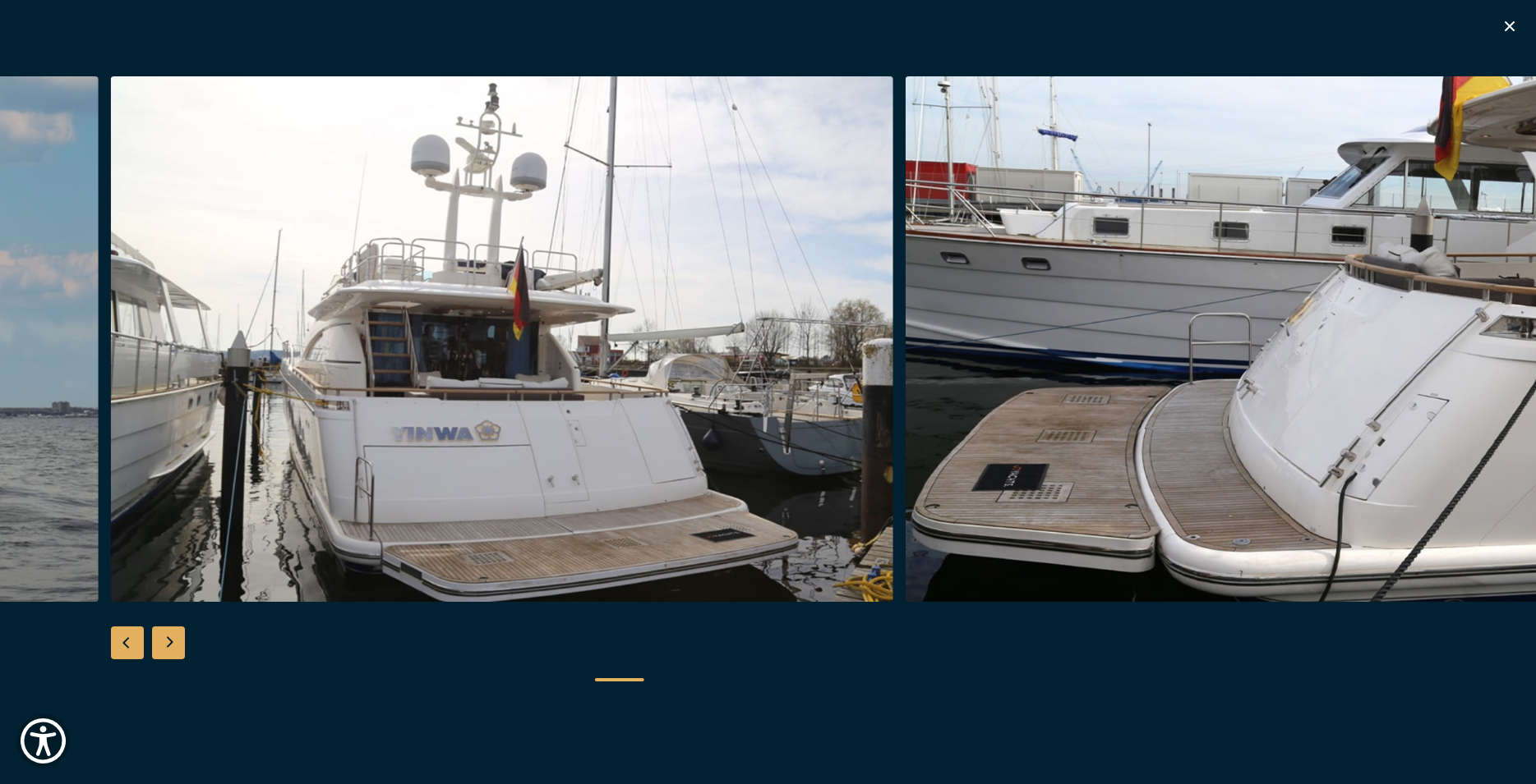
click at [129, 648] on div "Previous slide" at bounding box center [127, 643] width 33 height 33
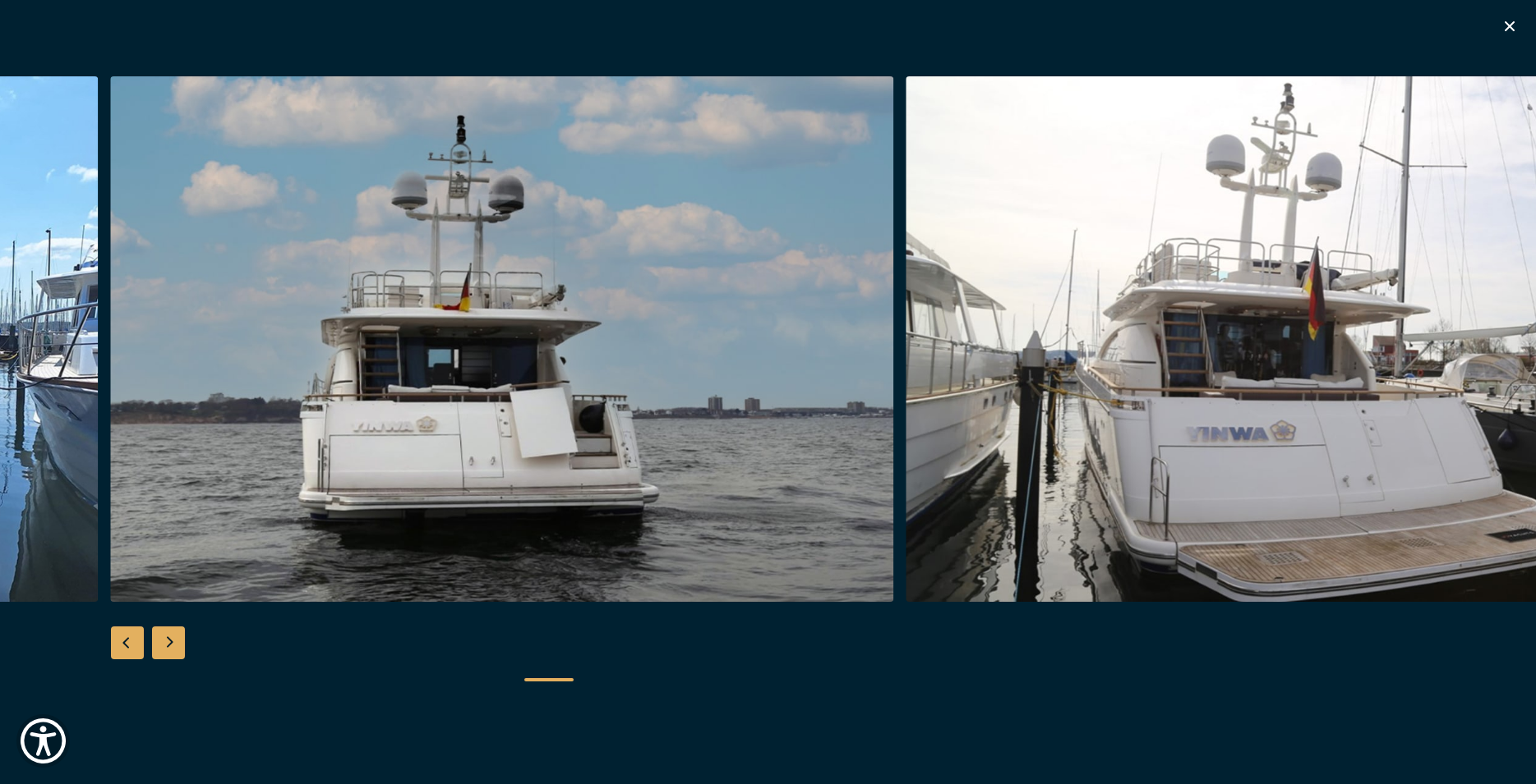
click at [129, 648] on div "Previous slide" at bounding box center [127, 643] width 33 height 33
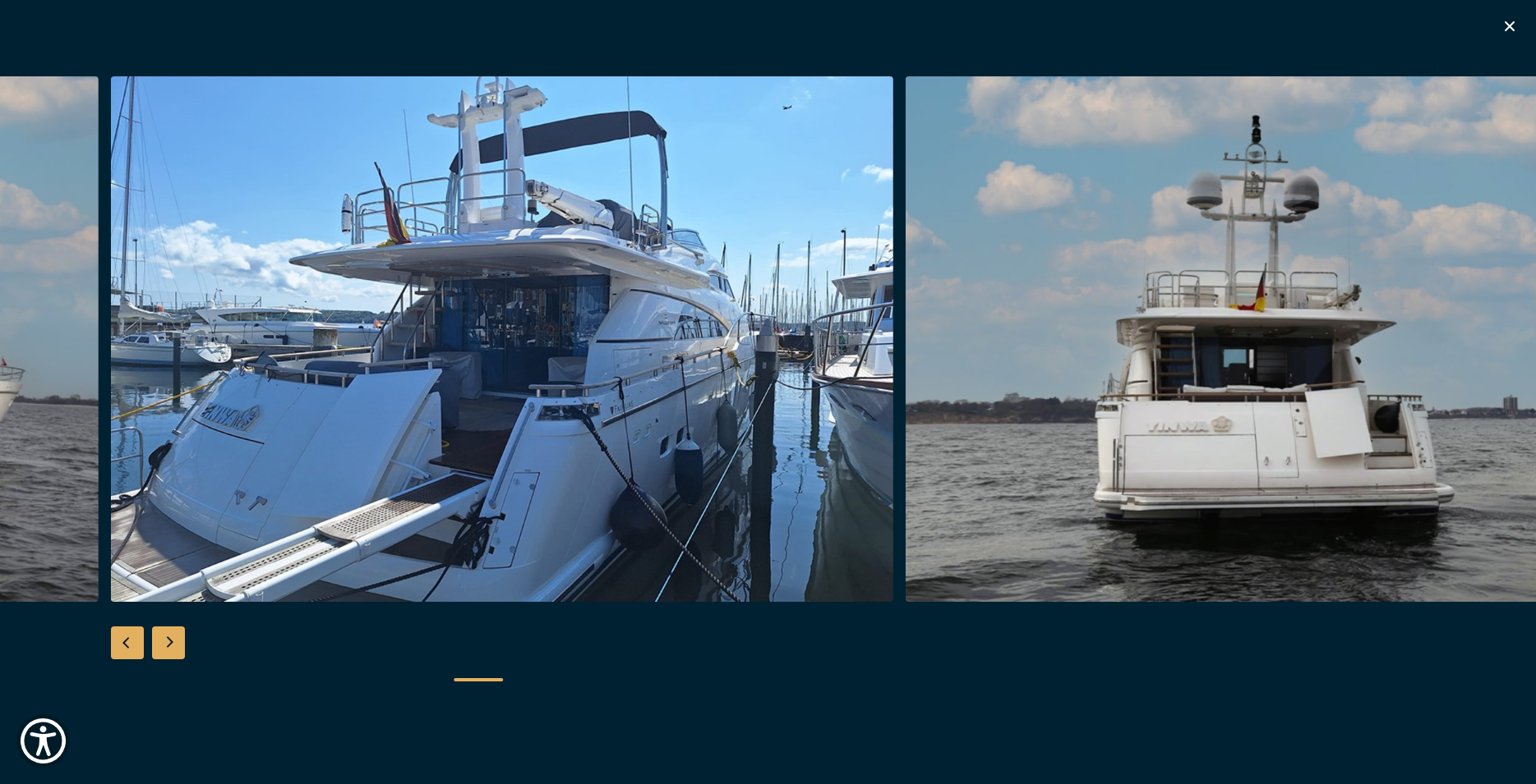
click at [160, 652] on div "Next slide" at bounding box center [168, 643] width 33 height 33
